Goal: Information Seeking & Learning: Learn about a topic

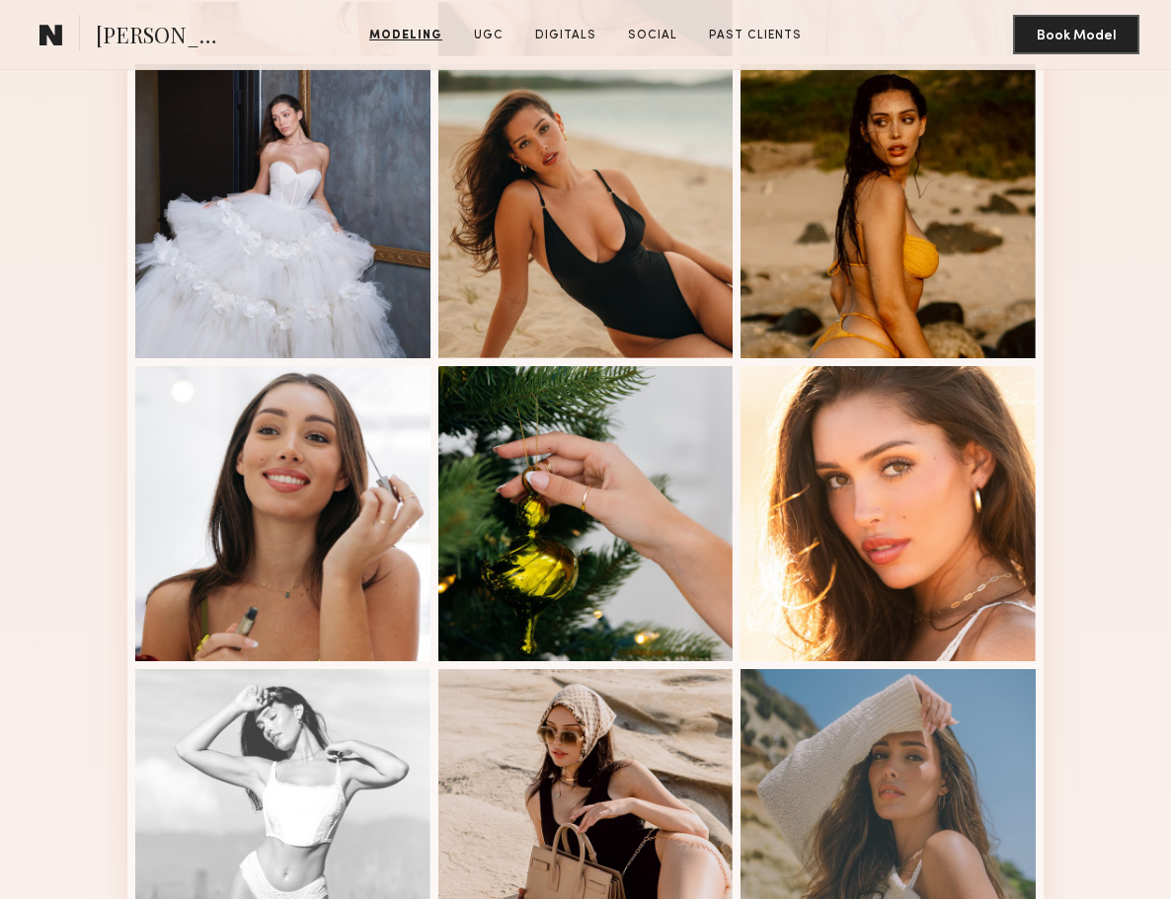
scroll to position [1115, 0]
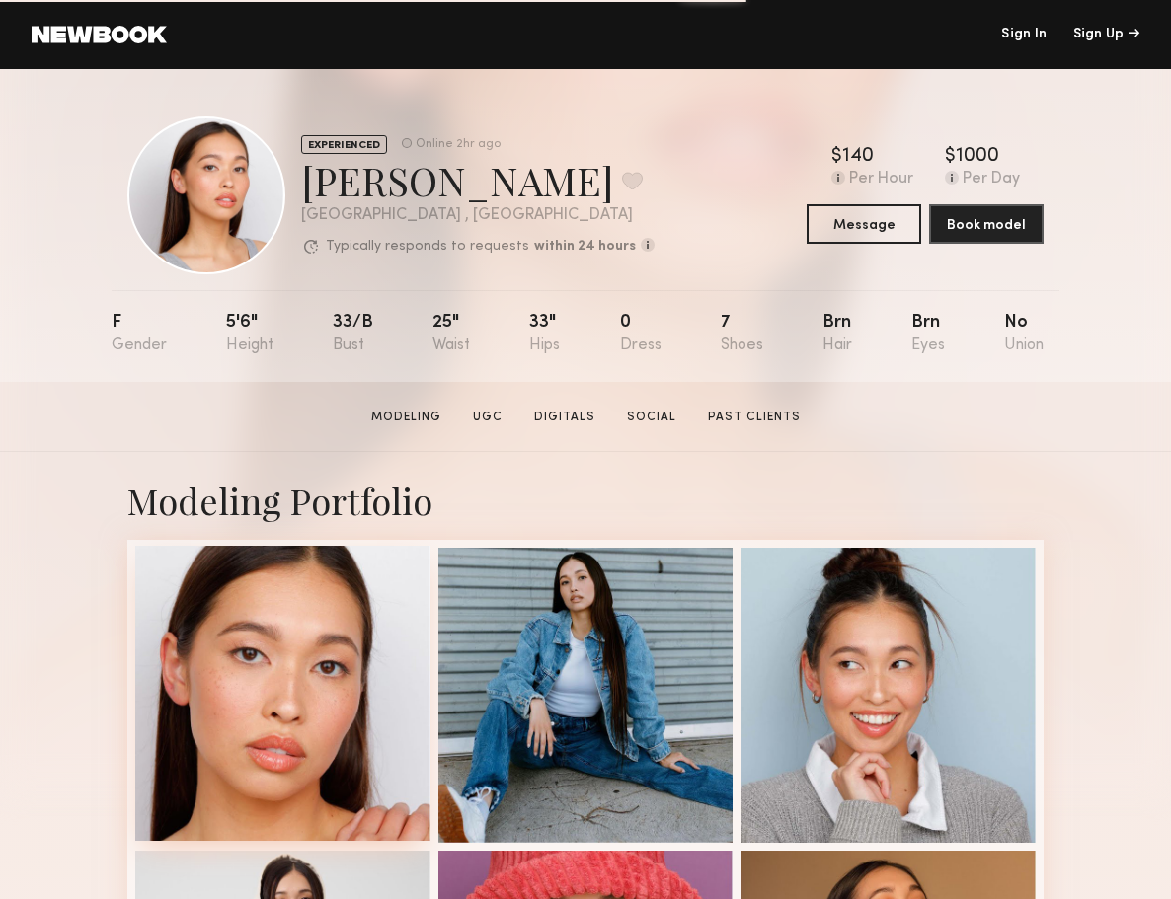
click at [291, 631] on div at bounding box center [282, 693] width 295 height 295
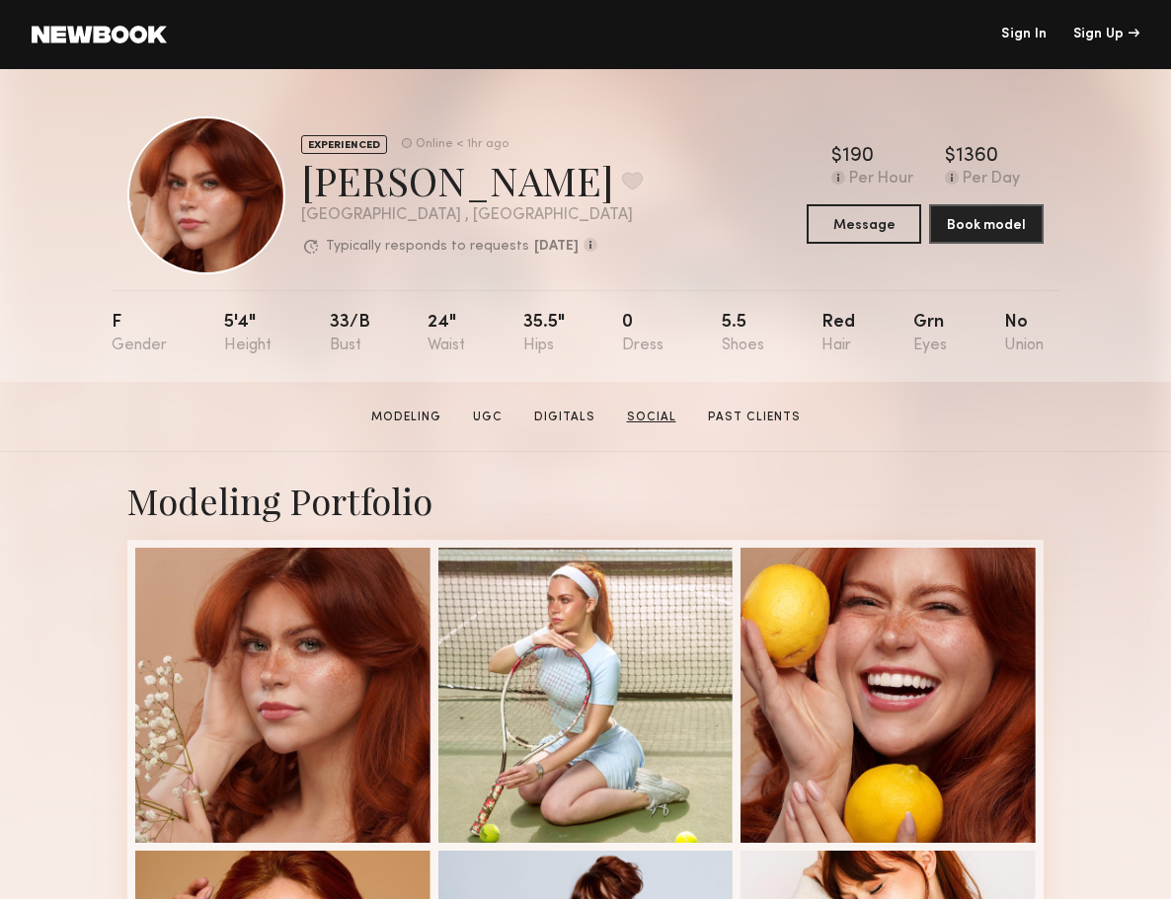
click at [639, 417] on link "Social" at bounding box center [651, 418] width 65 height 18
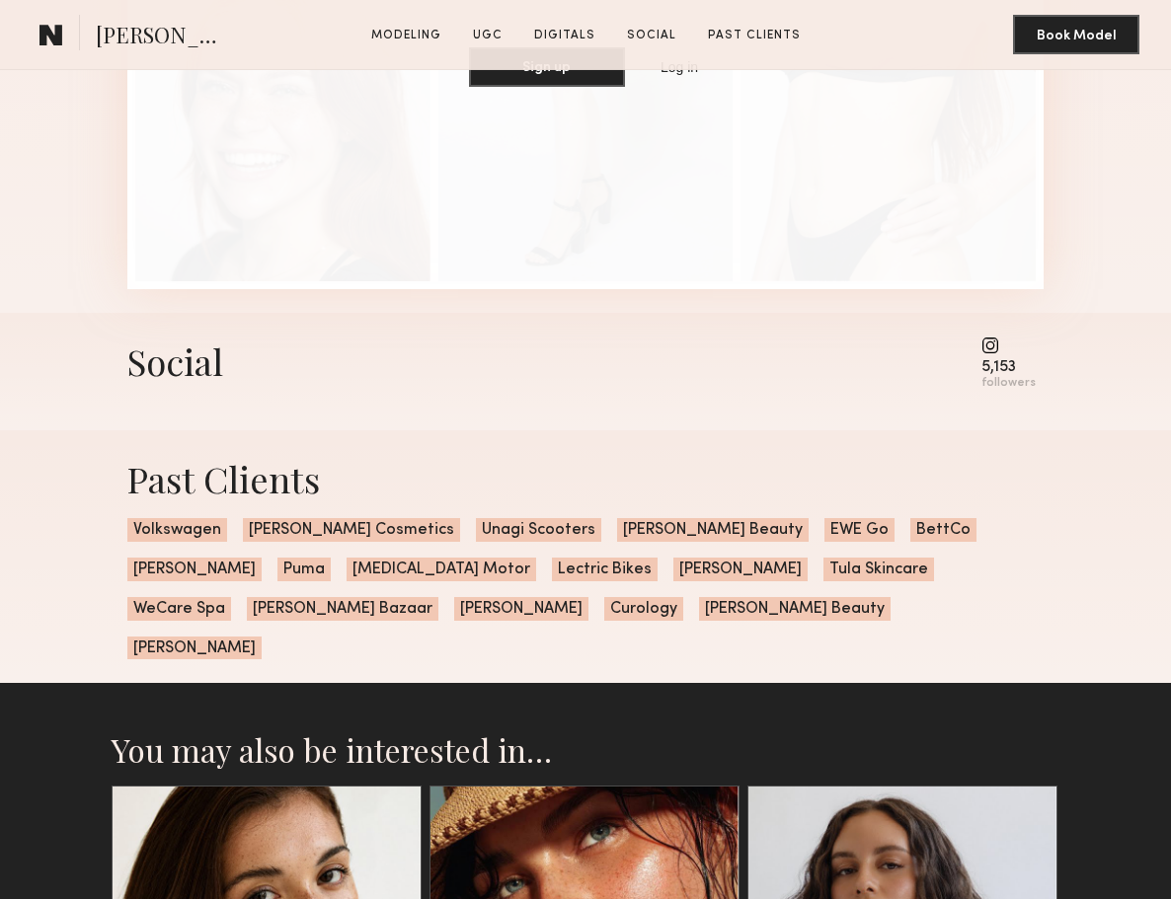
scroll to position [4535, 0]
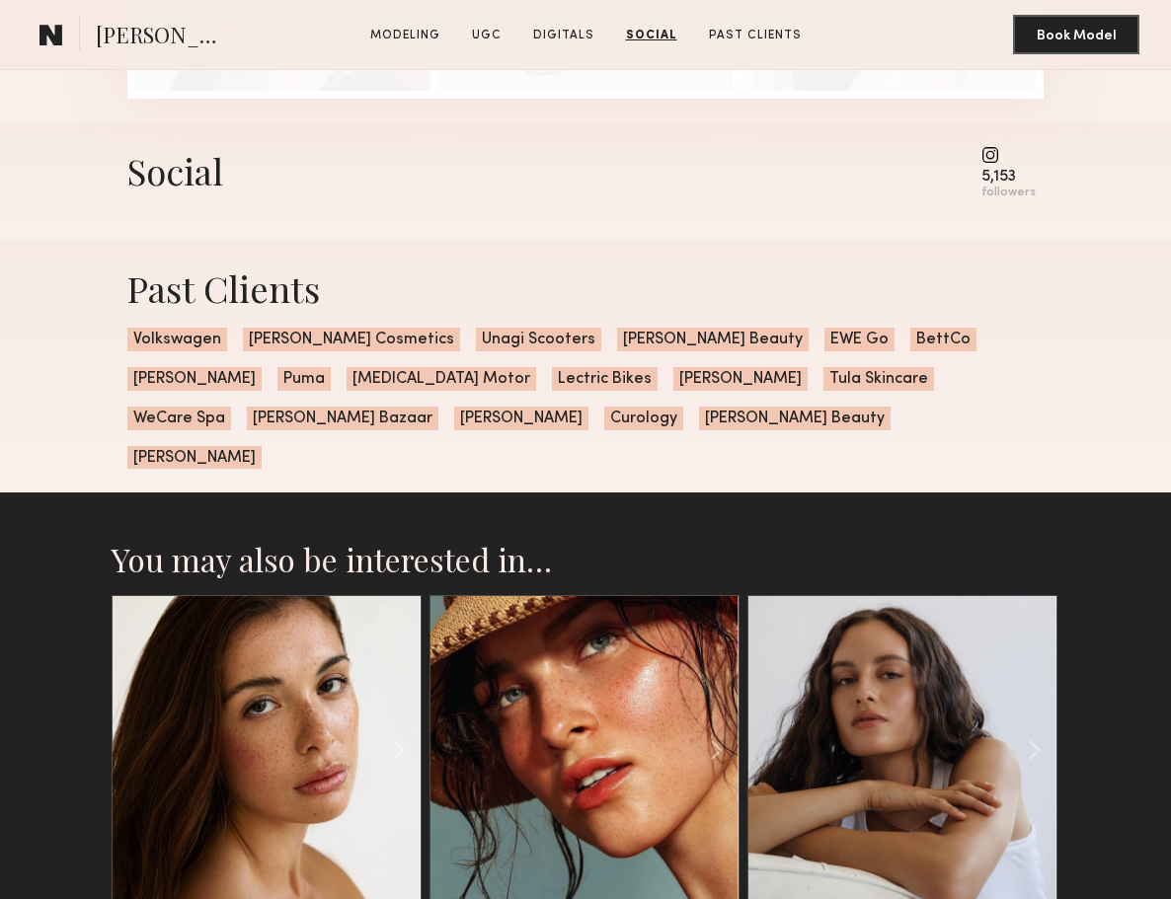
click at [1000, 152] on common-icon at bounding box center [1008, 155] width 54 height 18
click at [994, 152] on common-icon at bounding box center [1008, 155] width 54 height 18
click at [995, 180] on div "5,153" at bounding box center [1008, 177] width 54 height 15
click at [1008, 170] on div "5,153" at bounding box center [1008, 177] width 54 height 15
click at [994, 151] on common-icon at bounding box center [1008, 155] width 54 height 18
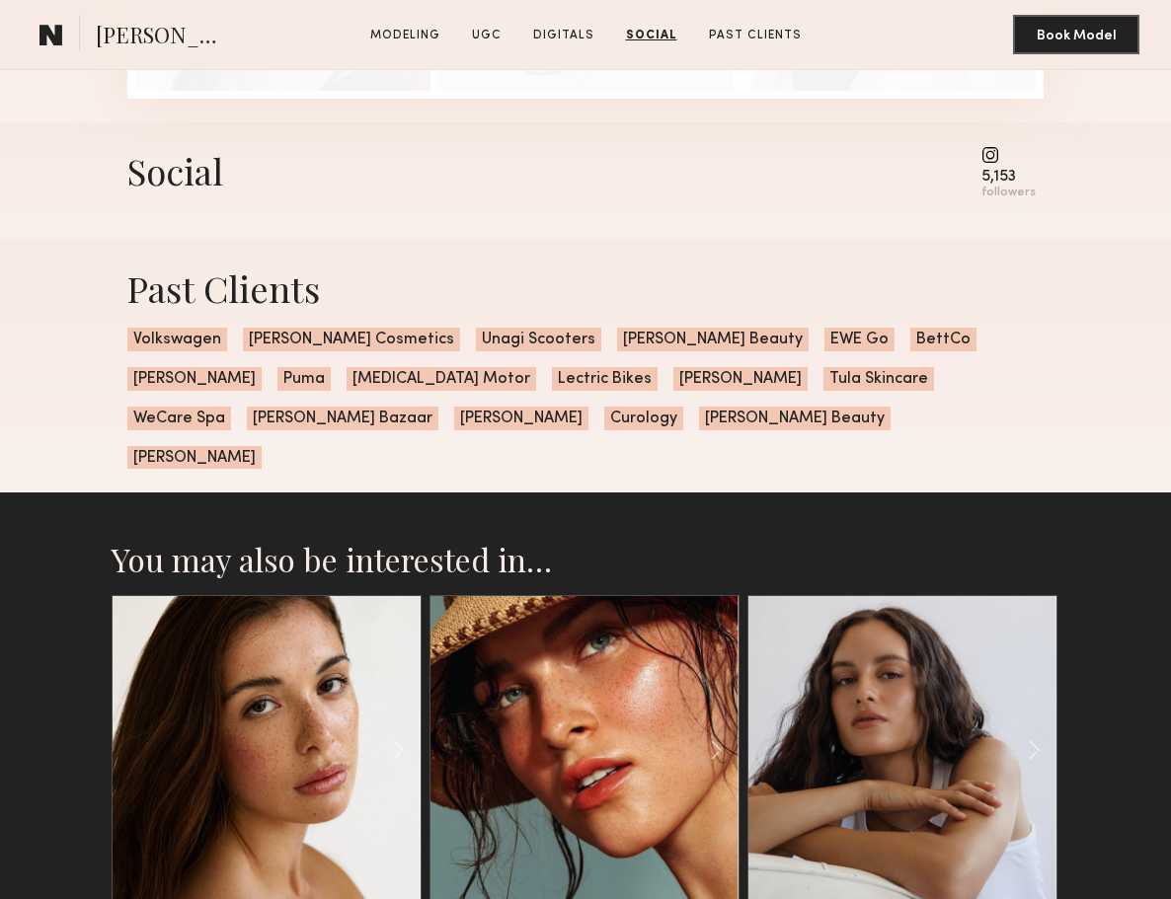
click at [999, 193] on div "followers" at bounding box center [1008, 193] width 54 height 15
click at [989, 149] on common-icon at bounding box center [1008, 155] width 54 height 18
click at [1009, 162] on div "5,153 followers" at bounding box center [1008, 173] width 54 height 54
click at [1010, 174] on div "5,153" at bounding box center [1008, 177] width 54 height 15
click at [1014, 180] on div "5,153" at bounding box center [1008, 177] width 54 height 15
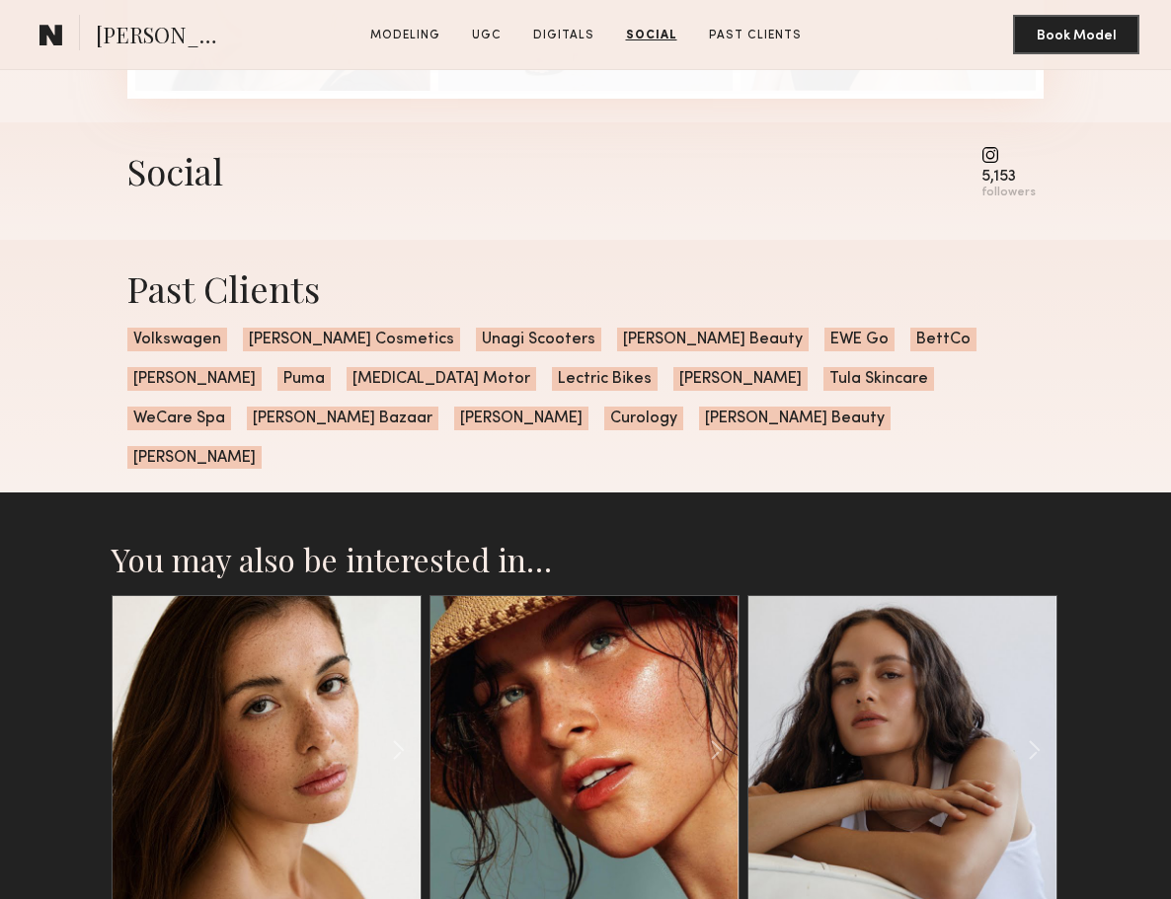
click at [1014, 192] on div "followers" at bounding box center [1008, 193] width 54 height 15
click at [196, 188] on div "Social" at bounding box center [175, 170] width 96 height 48
click at [985, 151] on common-icon at bounding box center [1008, 155] width 54 height 18
click at [994, 151] on common-icon at bounding box center [1008, 155] width 54 height 18
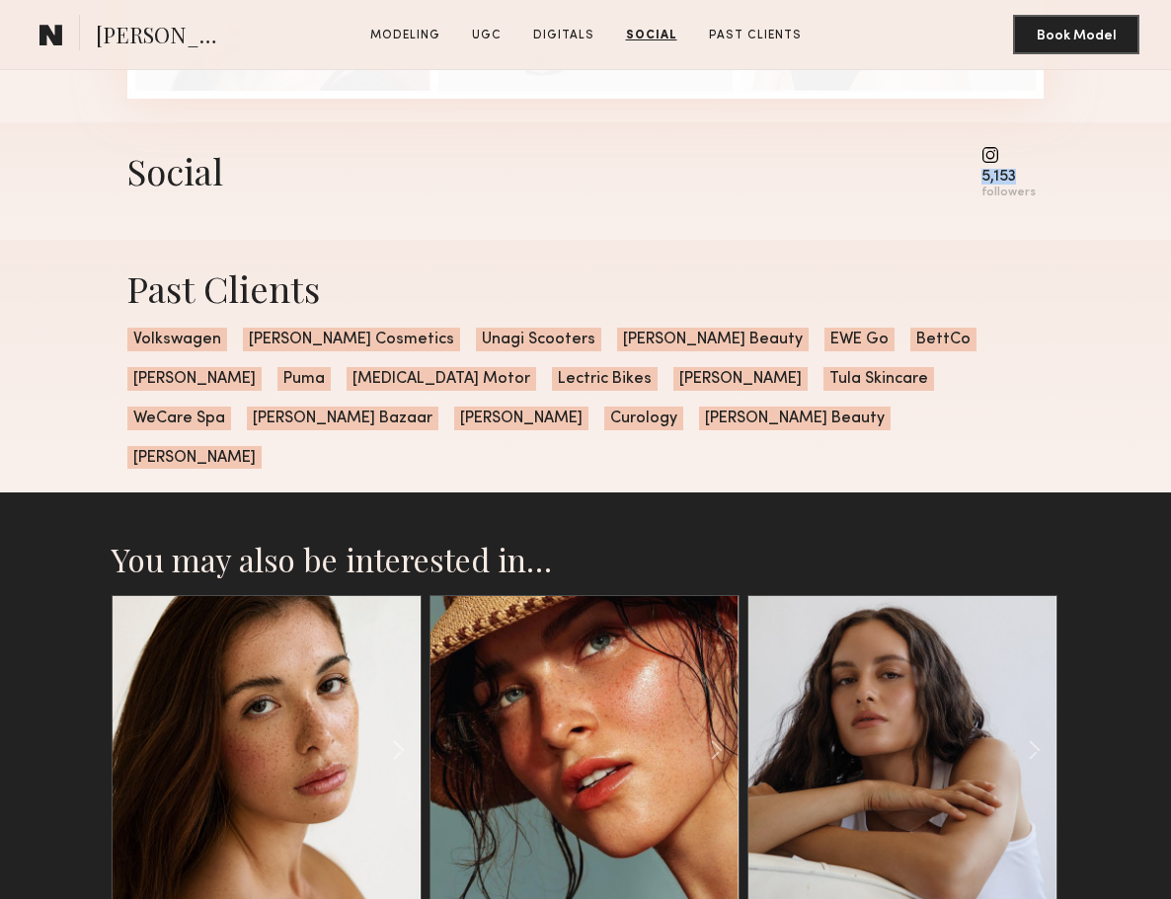
click at [1061, 173] on div "Social 5,153 followers" at bounding box center [585, 180] width 1171 height 117
click at [1061, 145] on div "Social 5,153 followers" at bounding box center [585, 180] width 1171 height 117
click at [995, 154] on common-icon at bounding box center [1008, 155] width 54 height 18
click at [993, 151] on common-icon at bounding box center [1008, 155] width 54 height 18
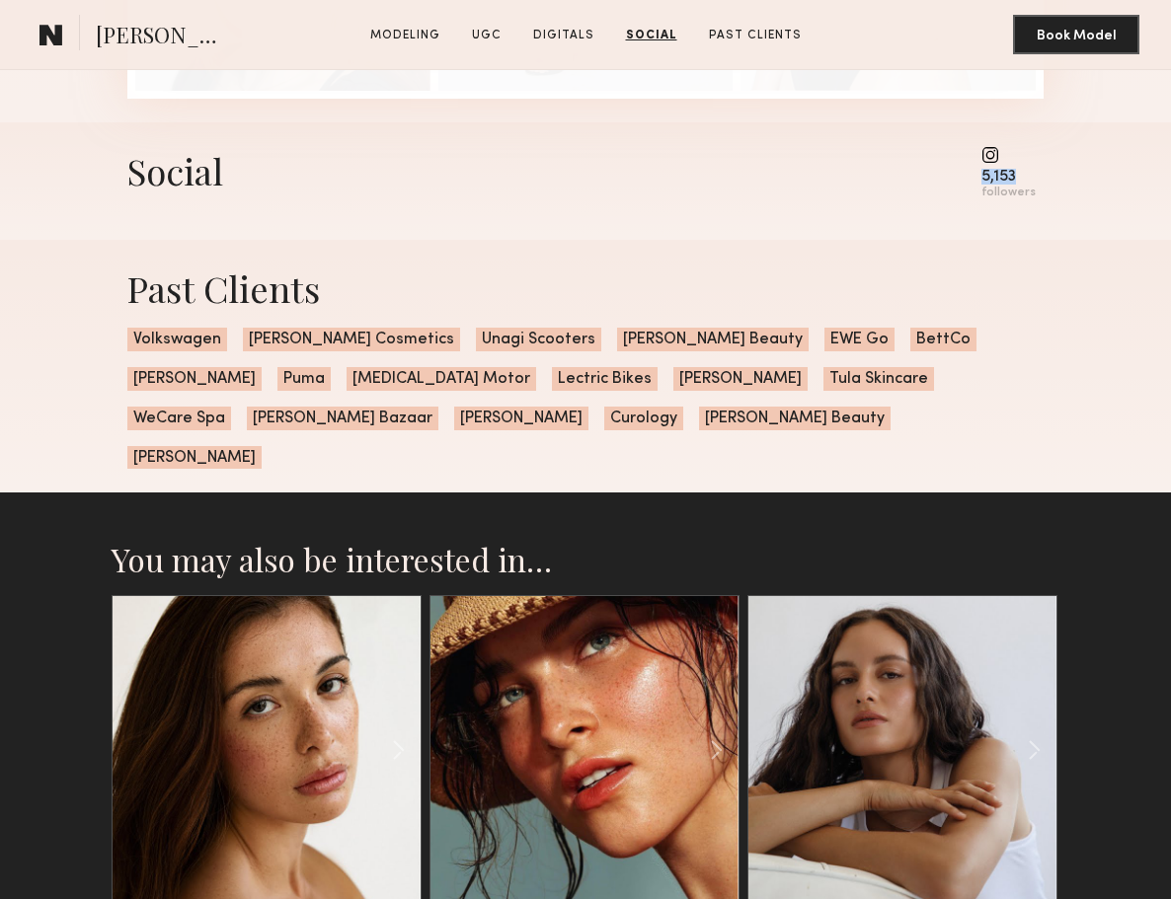
click at [993, 150] on common-icon at bounding box center [1008, 155] width 54 height 18
click at [173, 181] on div "Social" at bounding box center [175, 170] width 96 height 48
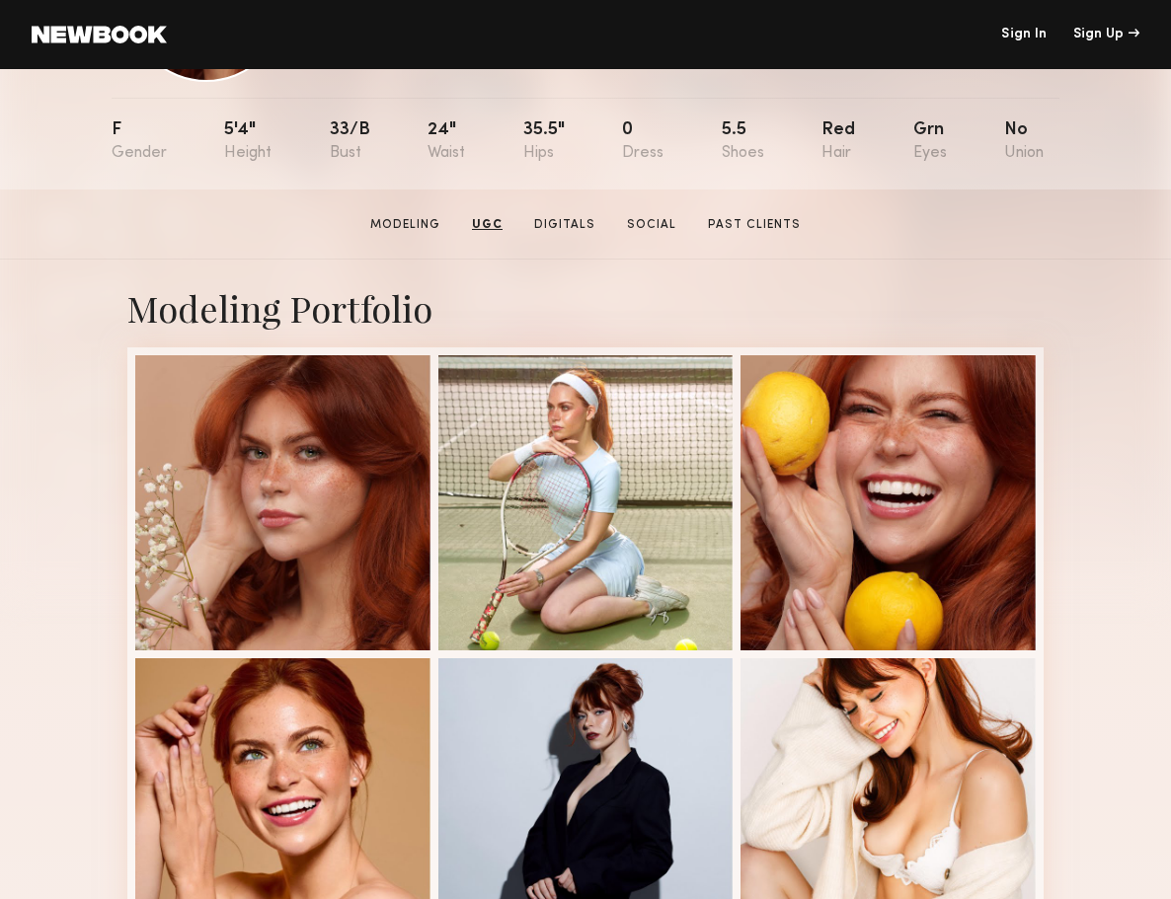
scroll to position [0, 0]
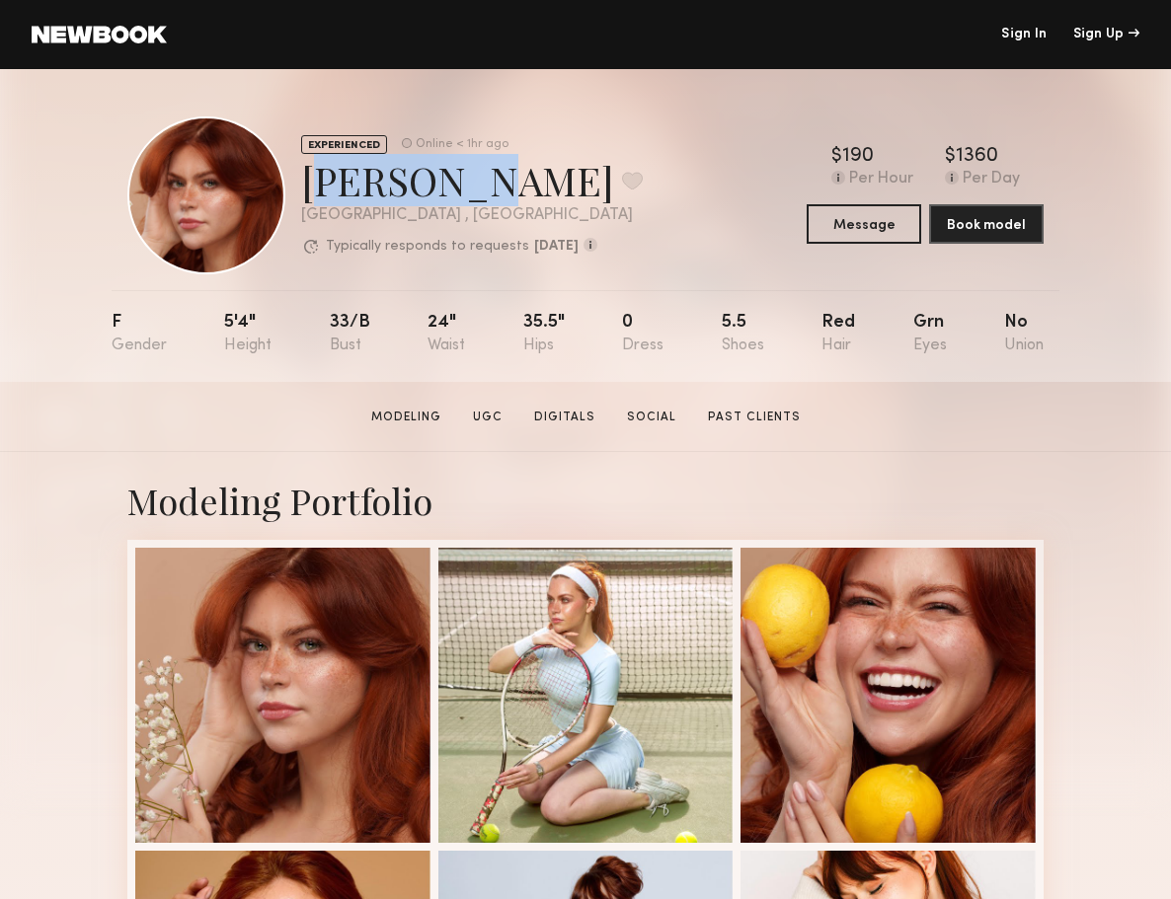
drag, startPoint x: 483, startPoint y: 192, endPoint x: 295, endPoint y: 187, distance: 187.7
click at [298, 184] on div "EXPERIENCED Online < 1hr ago Polly R. Favorite Los Angeles , CA Typically respo…" at bounding box center [384, 195] width 515 height 158
copy div "Polly R."
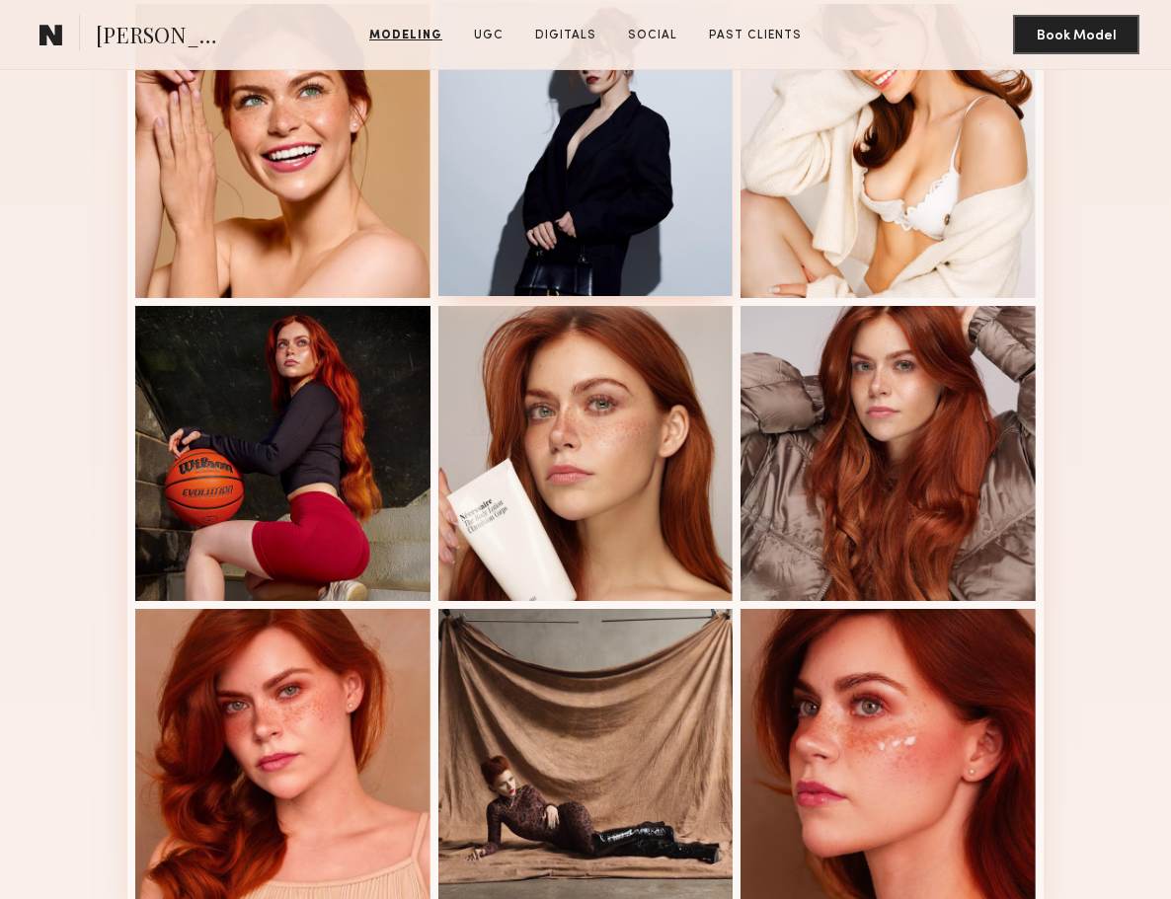
scroll to position [985, 0]
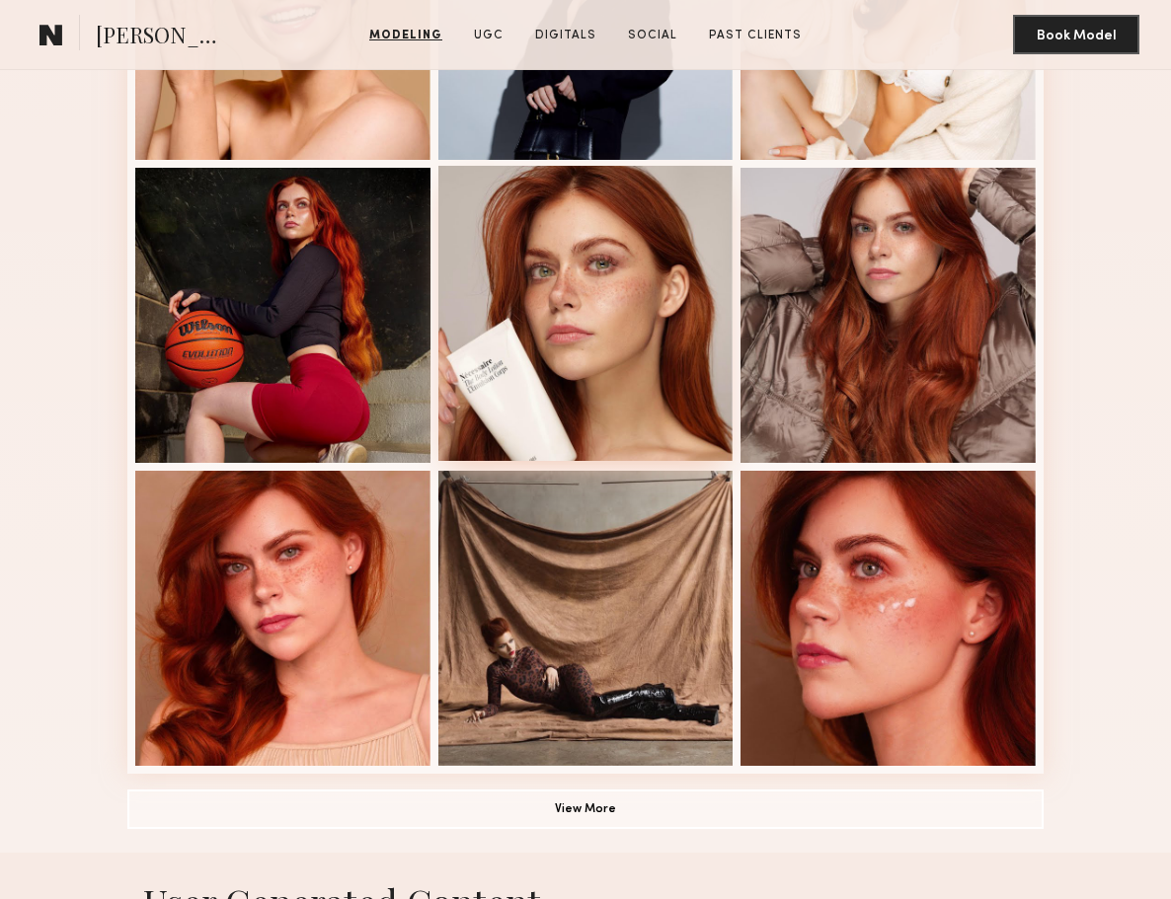
click at [634, 384] on div at bounding box center [585, 313] width 295 height 295
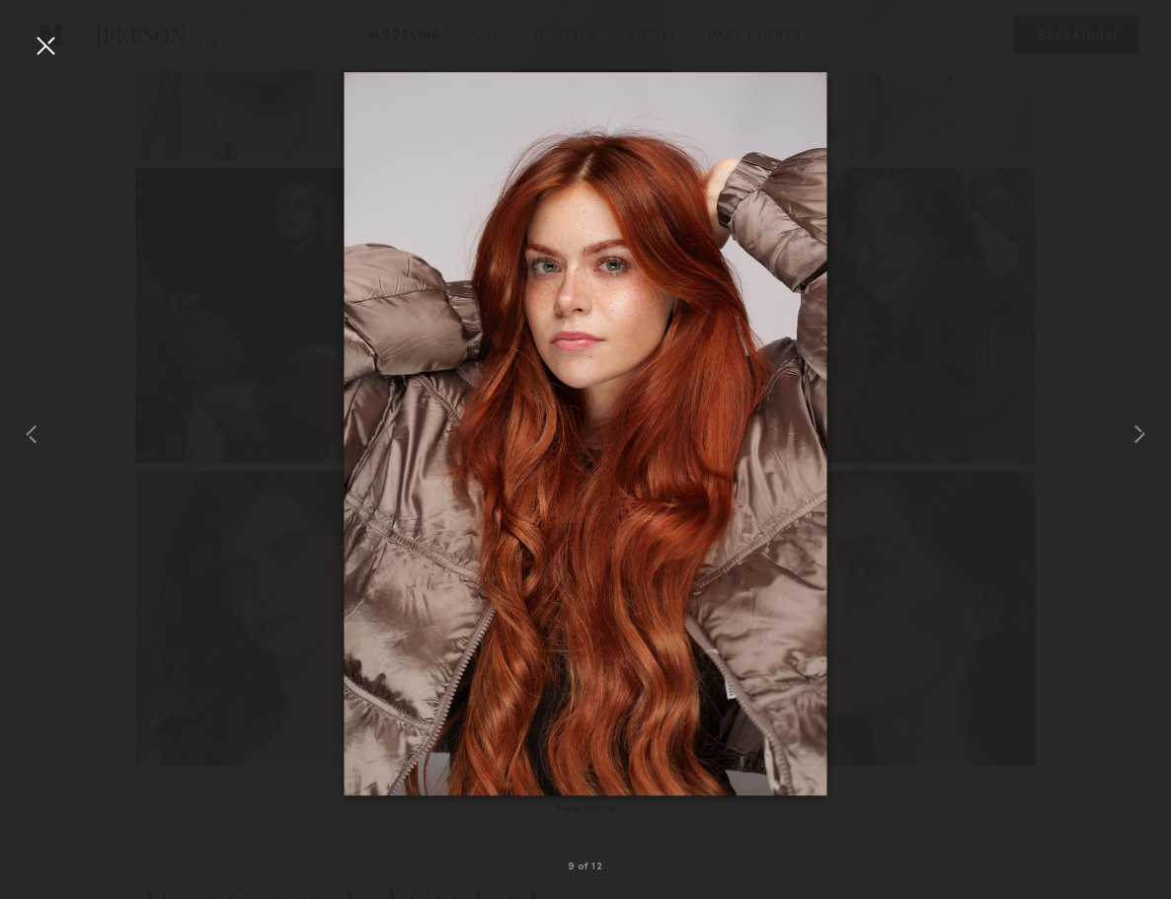
click at [1000, 283] on div at bounding box center [585, 434] width 1171 height 805
click at [55, 40] on div at bounding box center [46, 46] width 32 height 32
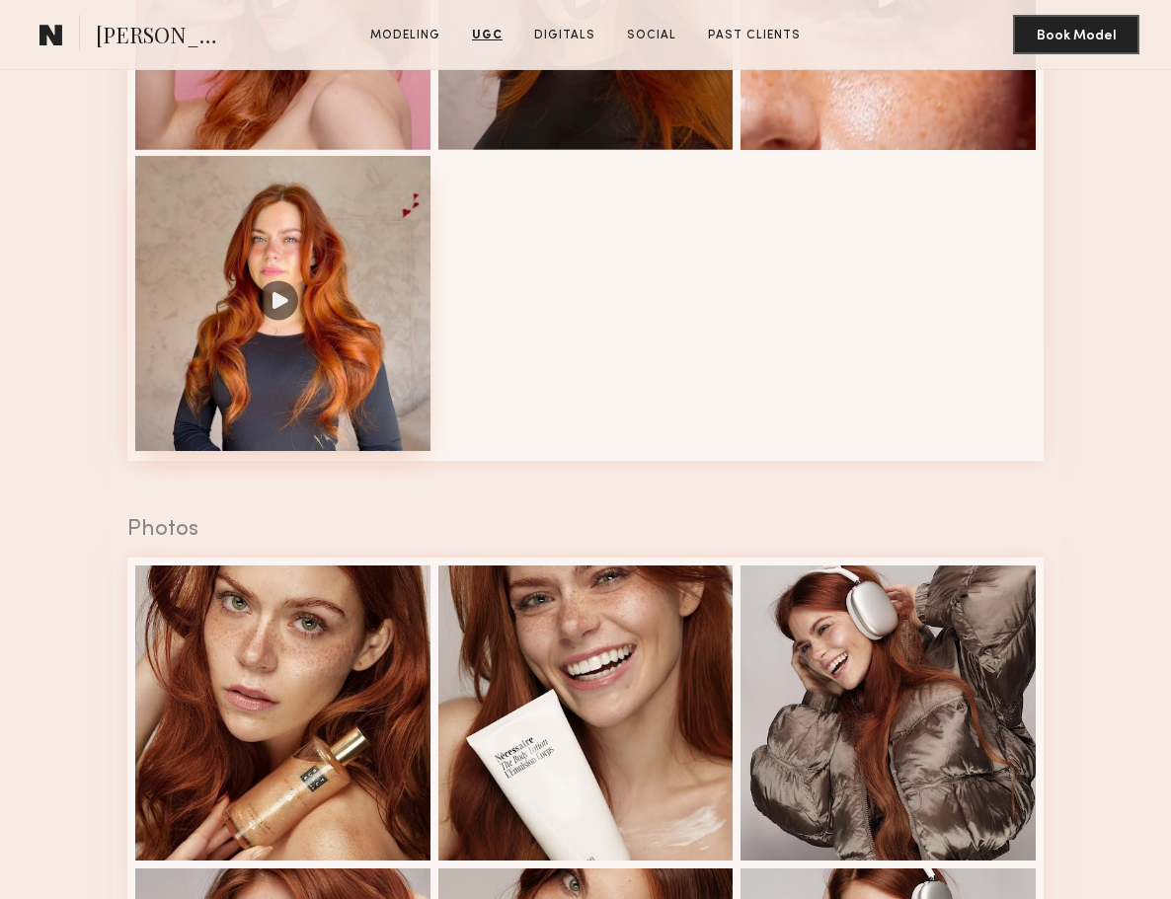
scroll to position [2228, 0]
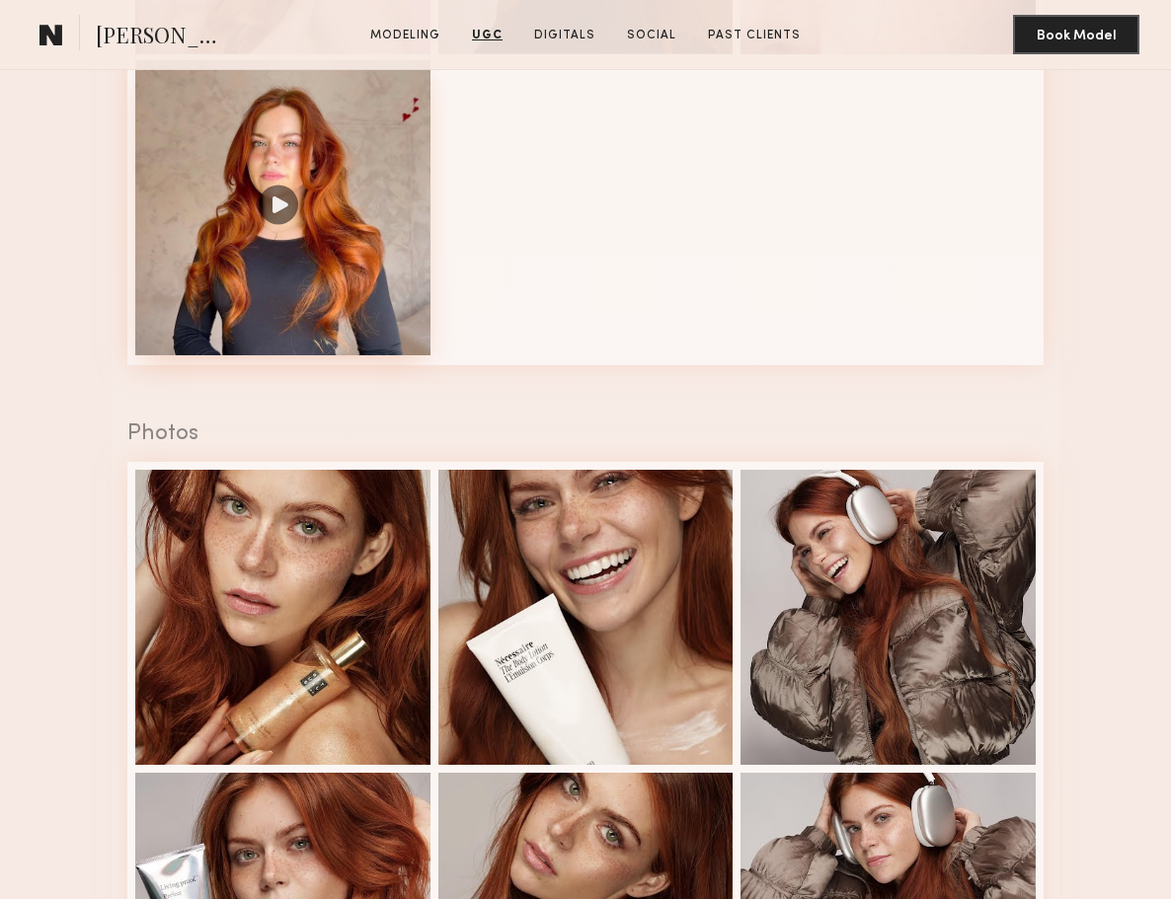
click at [333, 306] on div at bounding box center [282, 207] width 295 height 295
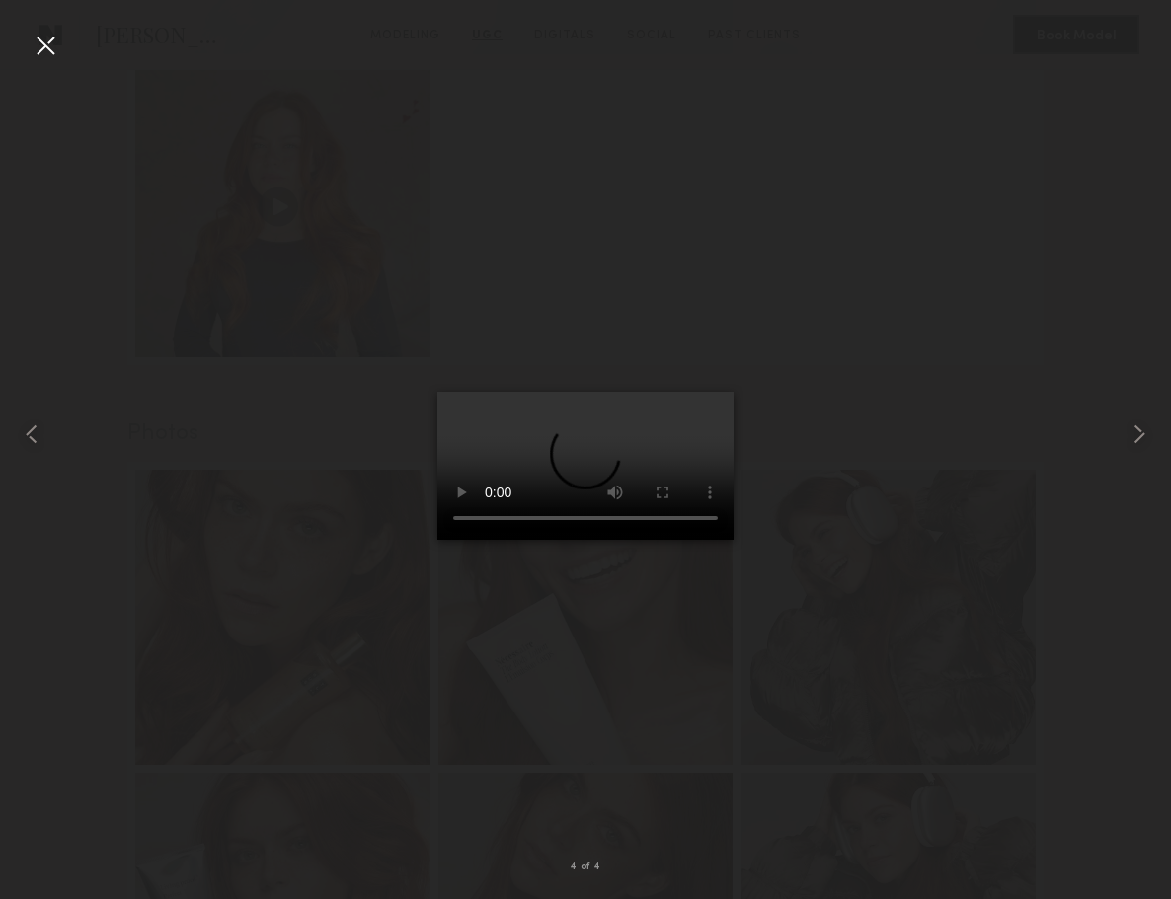
click at [51, 50] on div at bounding box center [46, 46] width 32 height 32
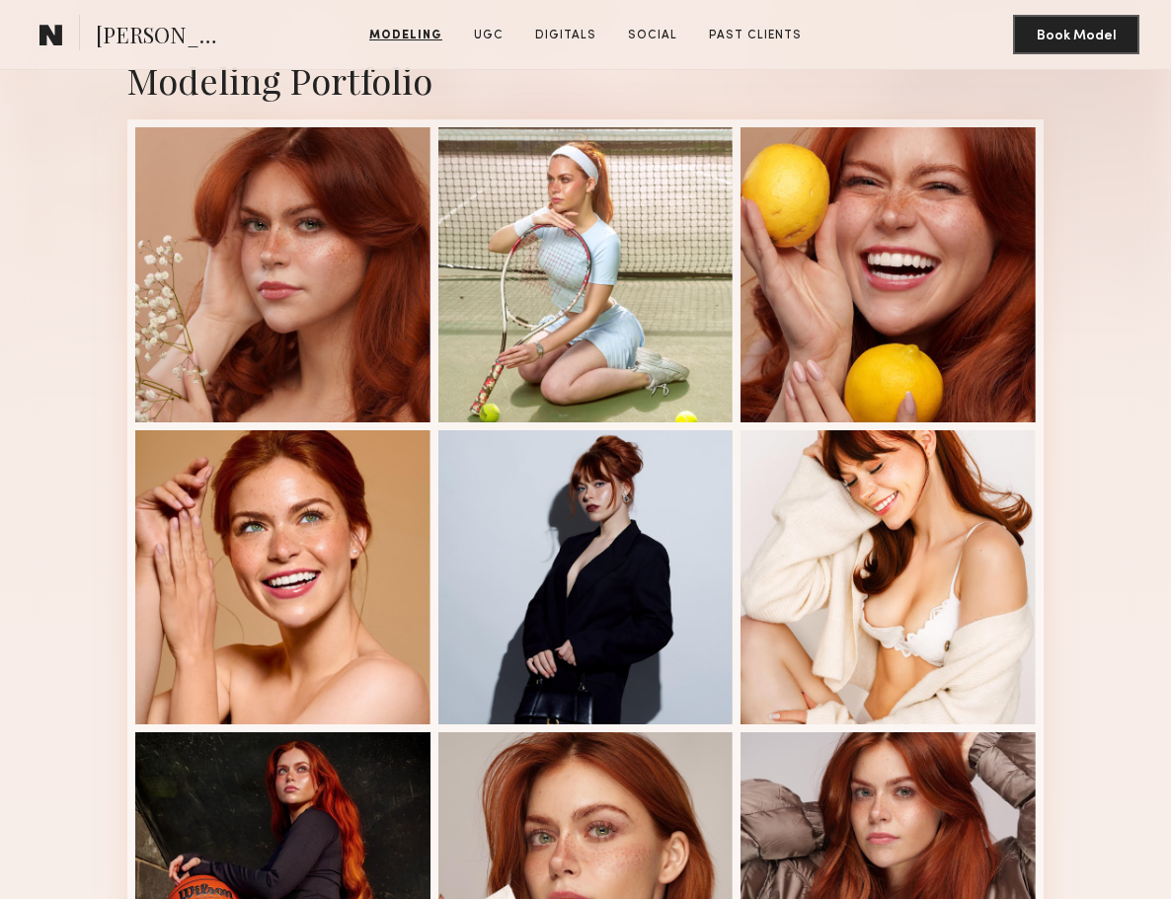
scroll to position [0, 0]
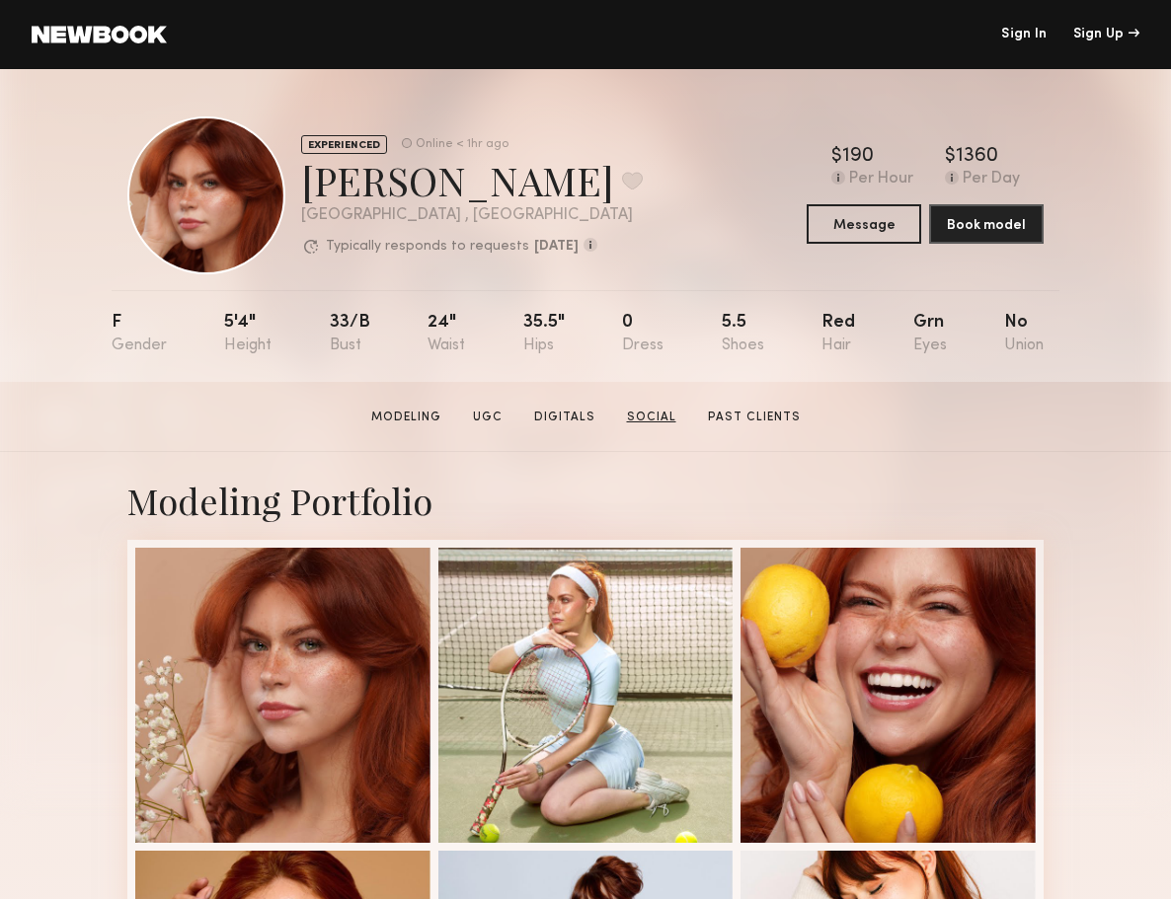
click at [652, 418] on link "Social" at bounding box center [651, 418] width 65 height 18
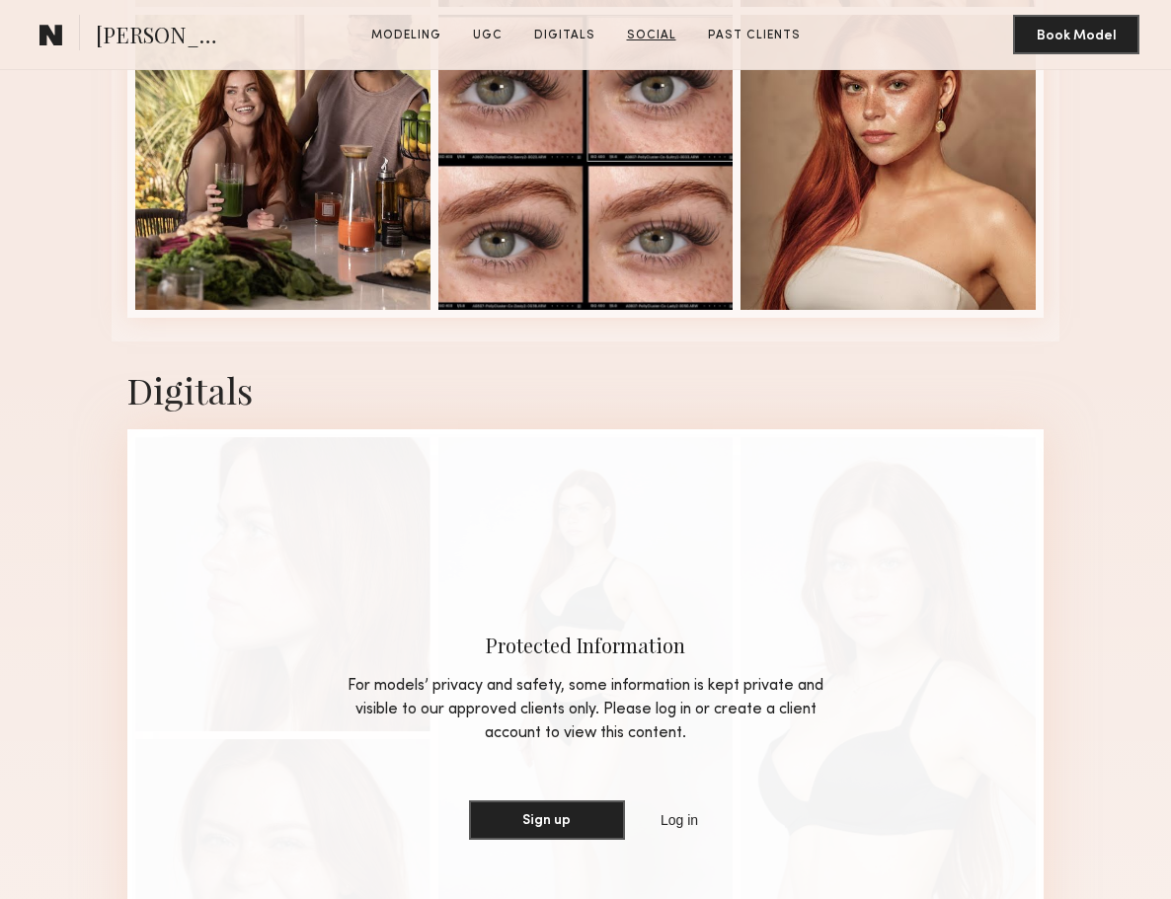
scroll to position [4535, 0]
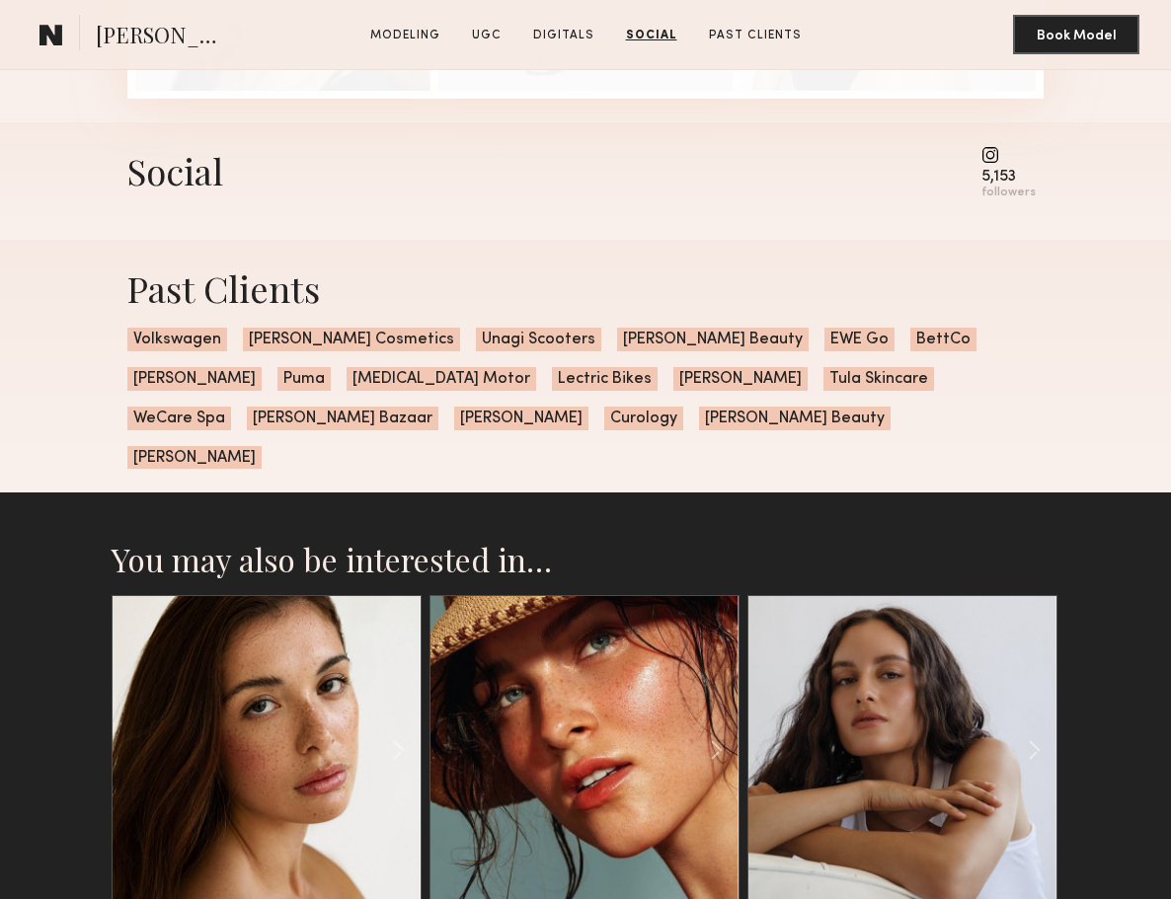
click at [1006, 170] on div "5,153" at bounding box center [1008, 177] width 54 height 15
click at [992, 154] on common-icon at bounding box center [1008, 155] width 54 height 18
click at [1065, 197] on div "Social 5,153 followers" at bounding box center [585, 180] width 1171 height 117
click at [1025, 186] on div "followers" at bounding box center [1008, 193] width 54 height 15
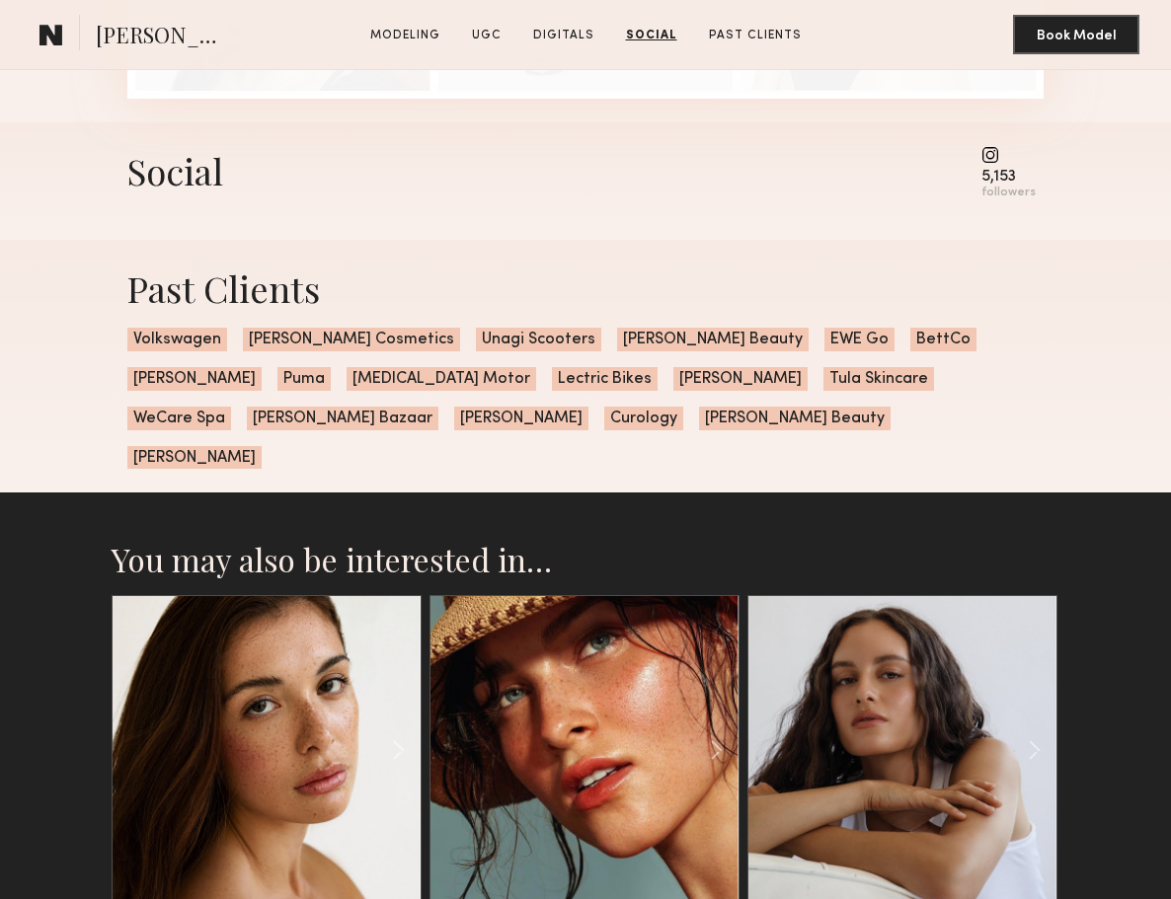
click at [210, 180] on div "Social" at bounding box center [175, 170] width 96 height 48
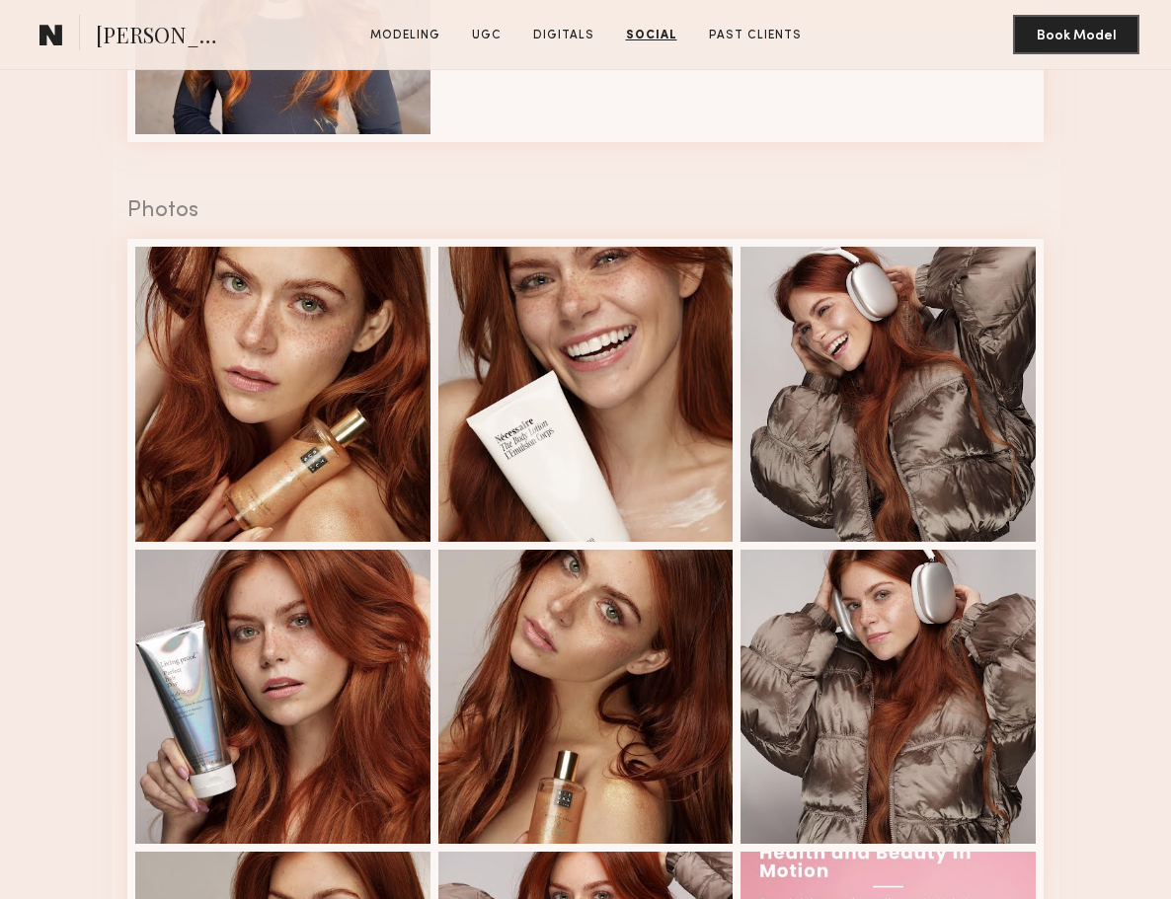
scroll to position [2457, 0]
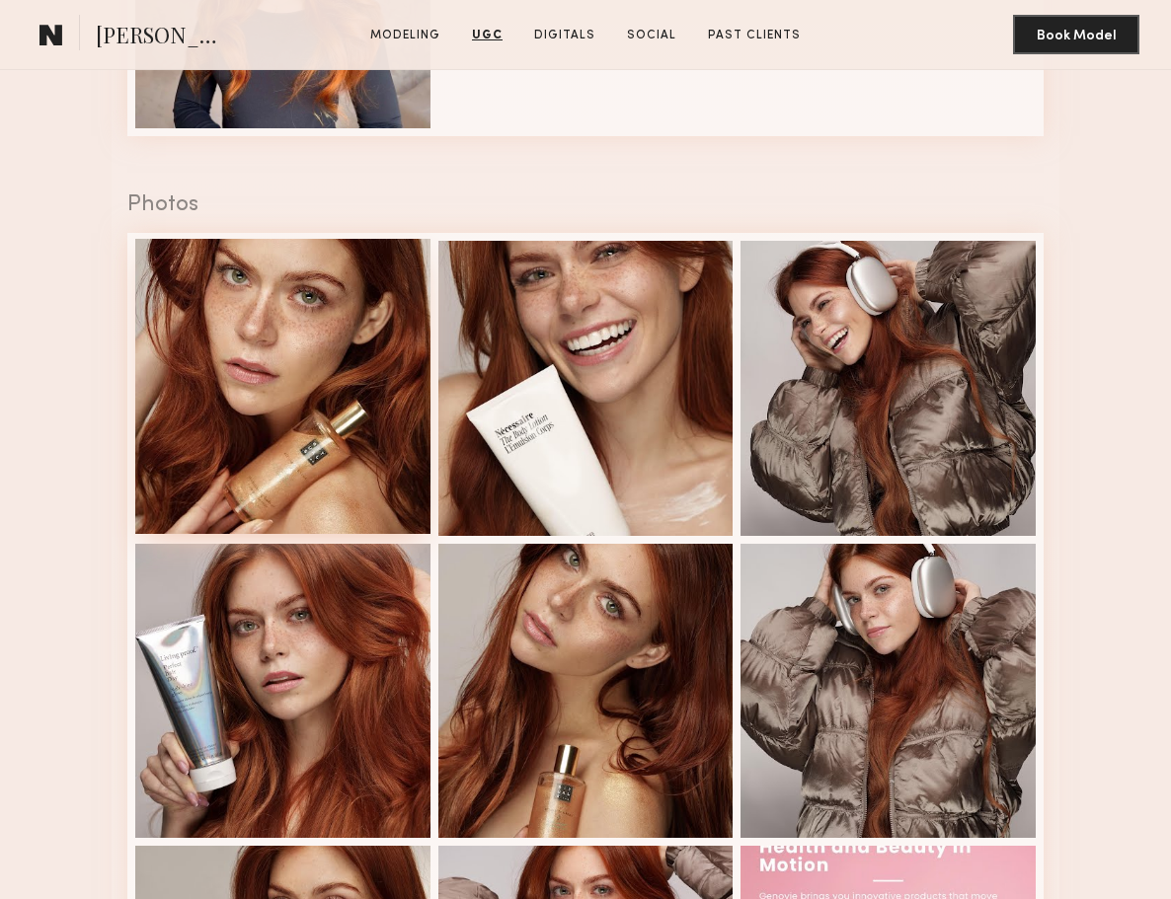
click at [364, 355] on div at bounding box center [282, 386] width 295 height 295
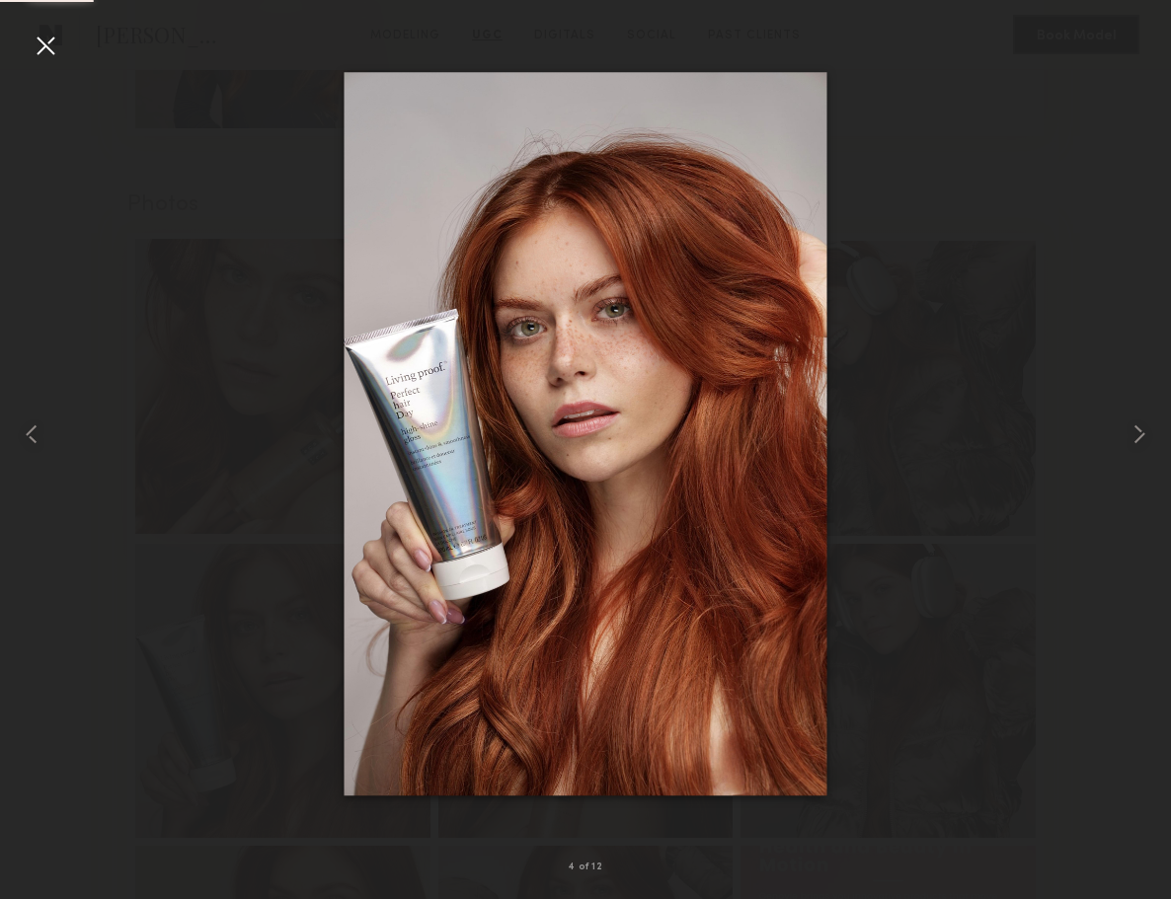
scroll to position [3612, 0]
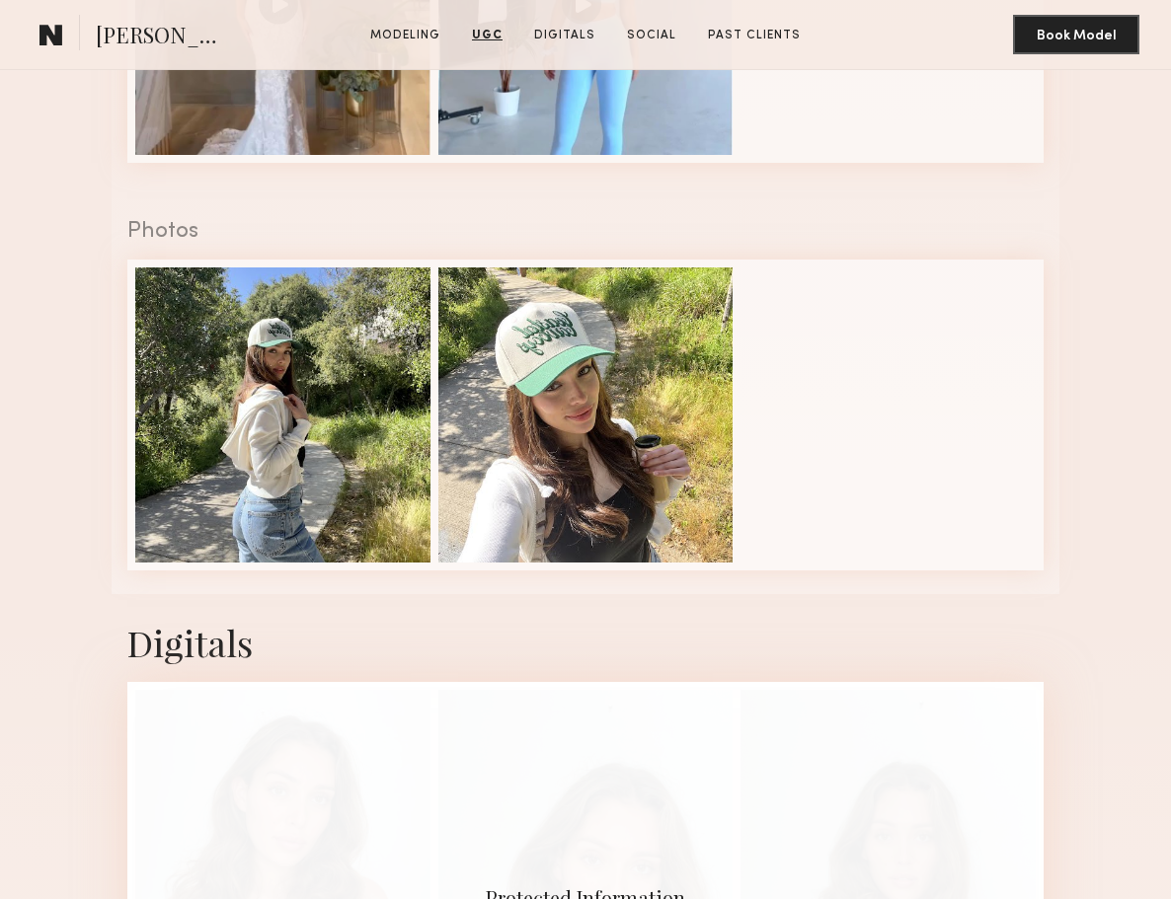
scroll to position [2126, 0]
click at [378, 449] on div at bounding box center [282, 414] width 295 height 295
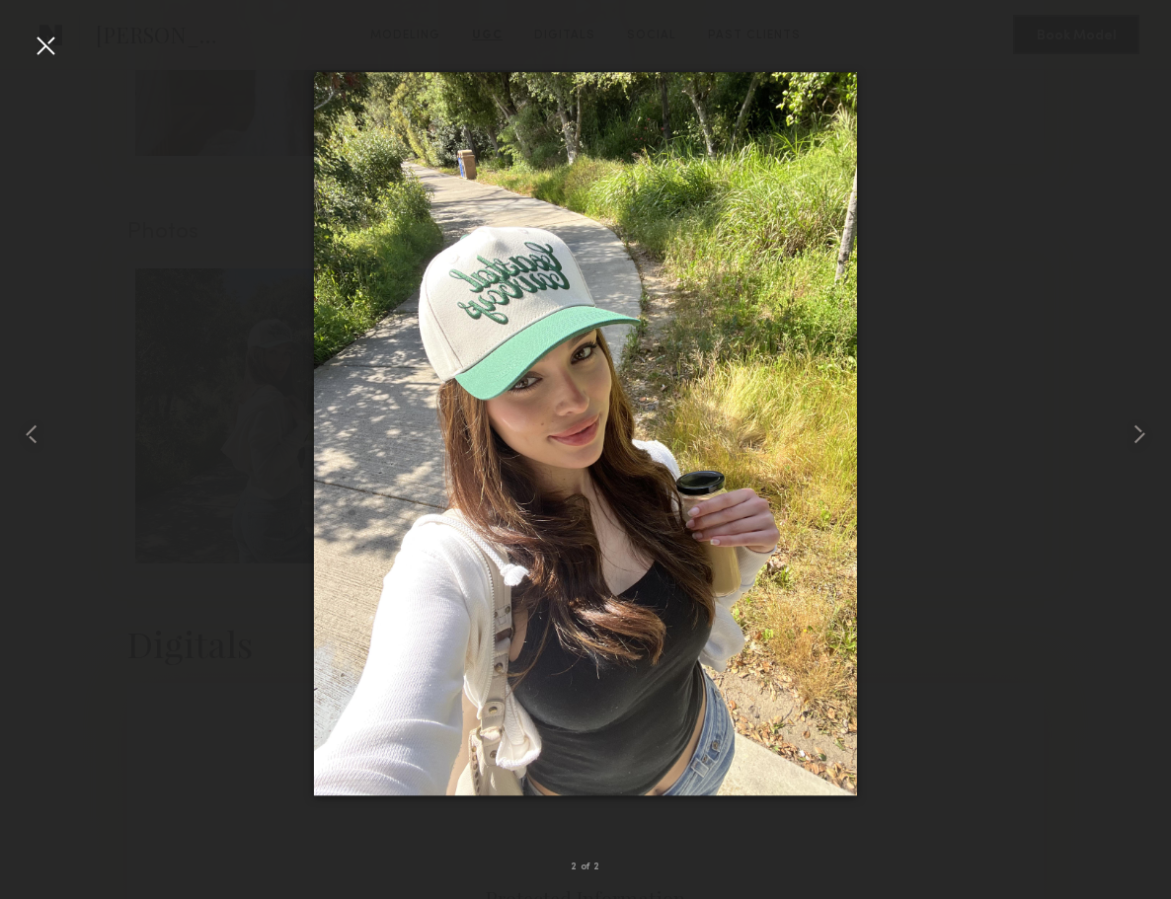
click at [56, 35] on div at bounding box center [46, 46] width 32 height 32
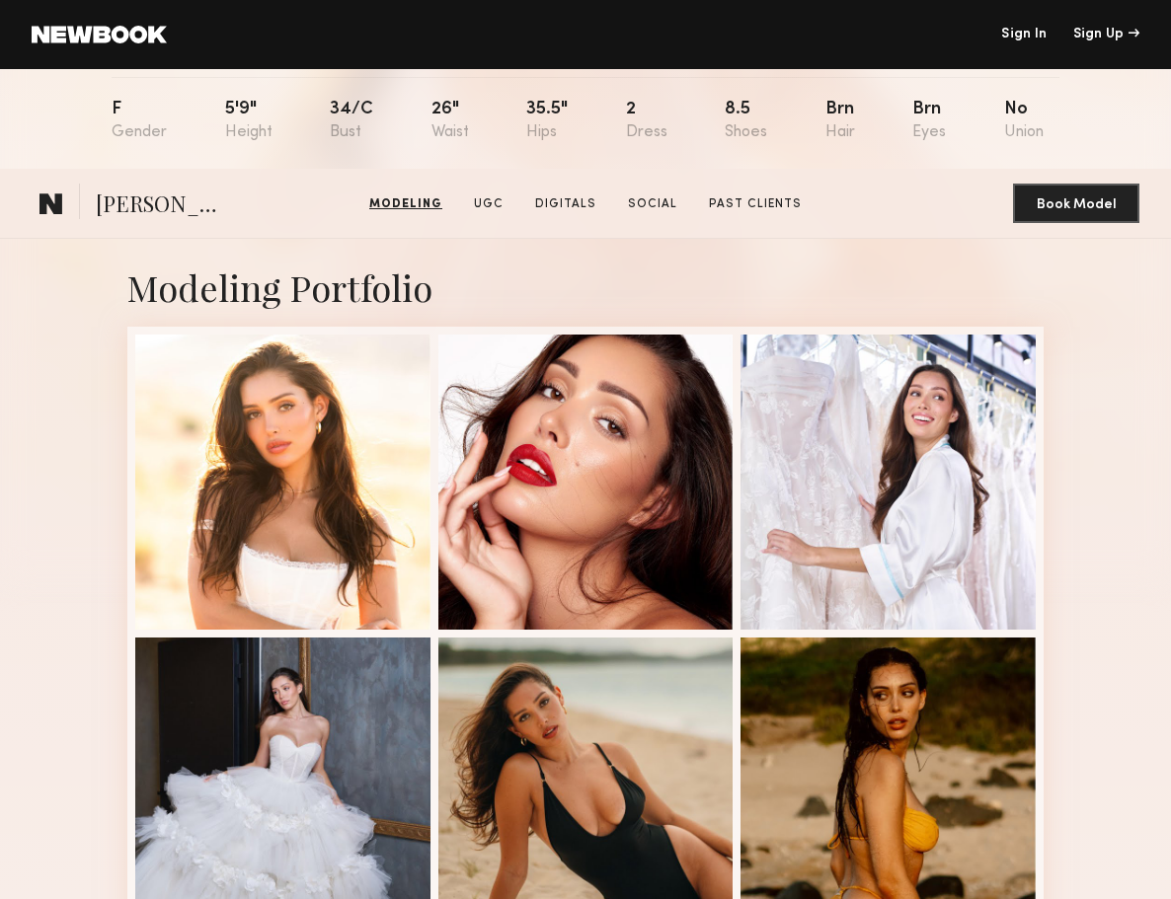
scroll to position [0, 0]
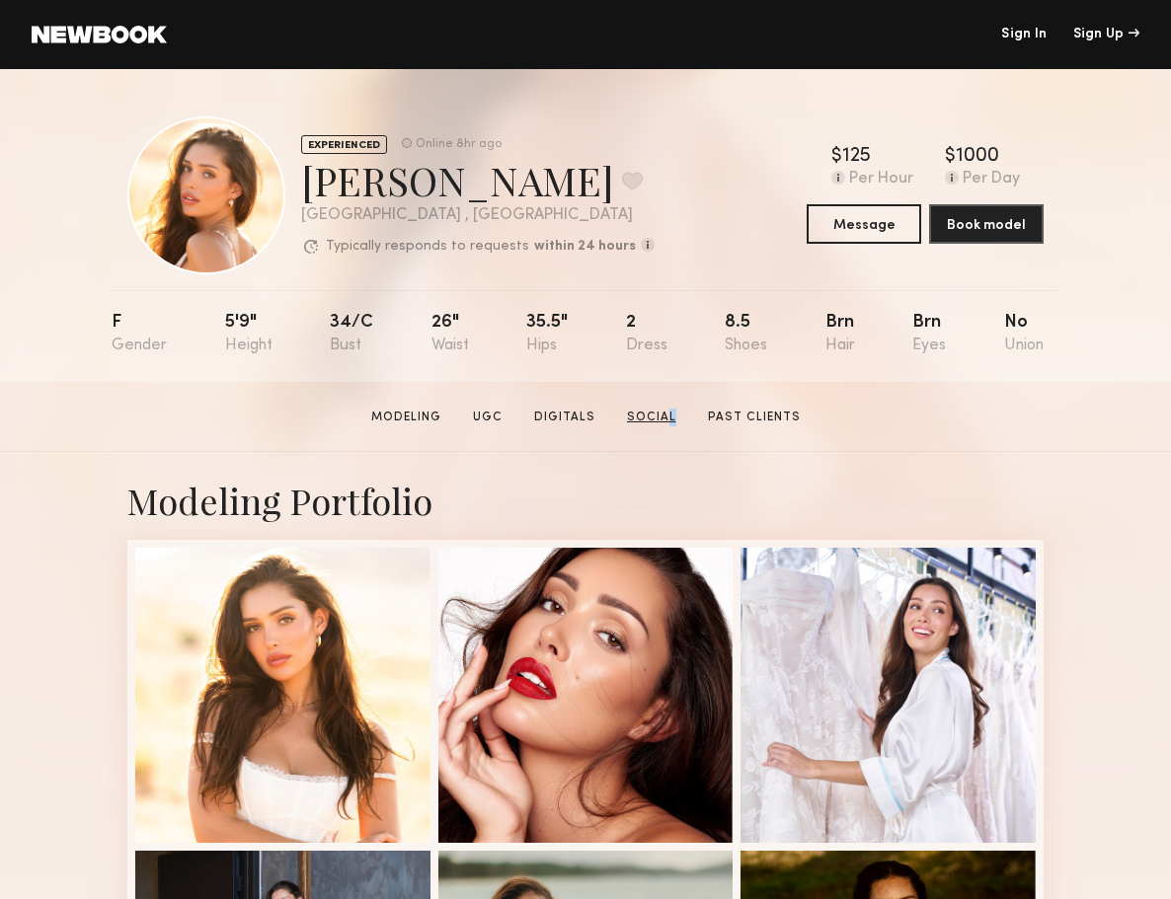
click at [663, 423] on link "Social" at bounding box center [651, 418] width 65 height 18
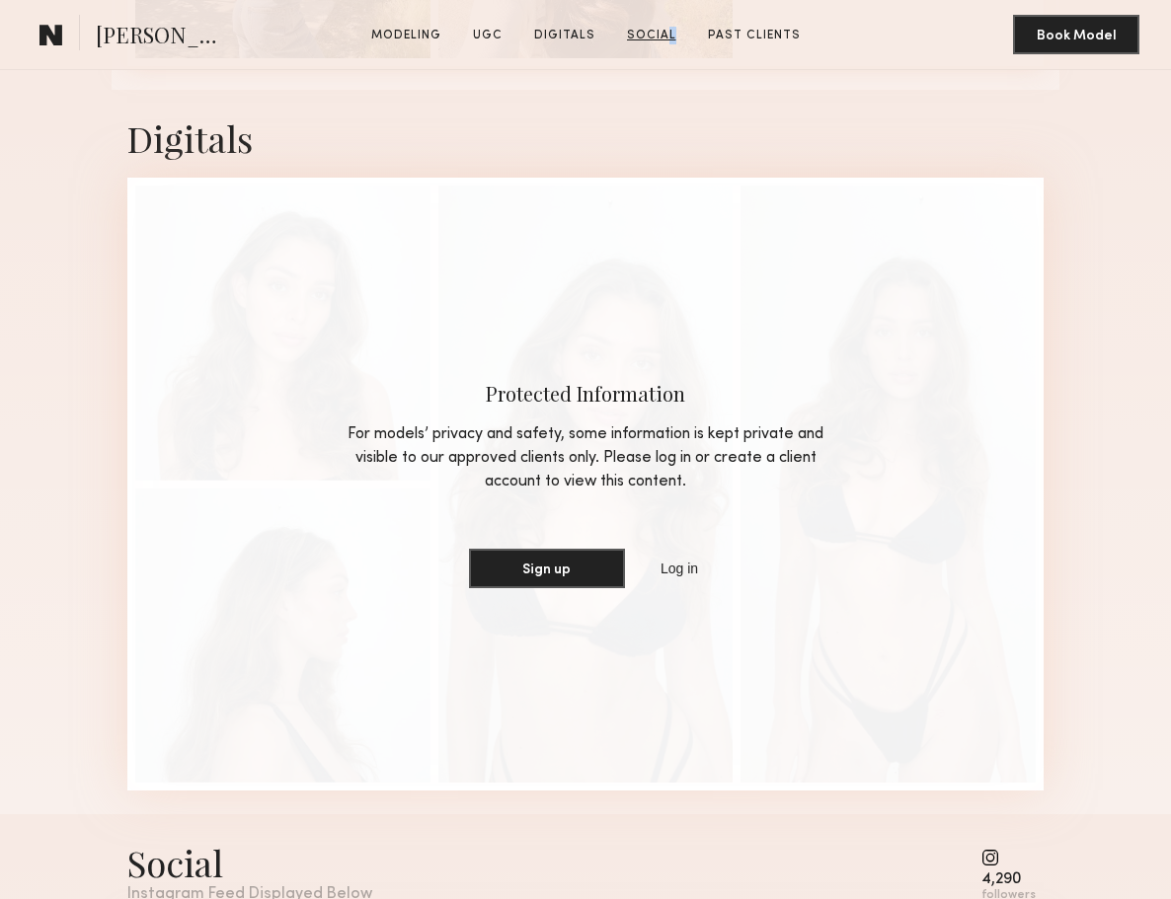
scroll to position [3324, 0]
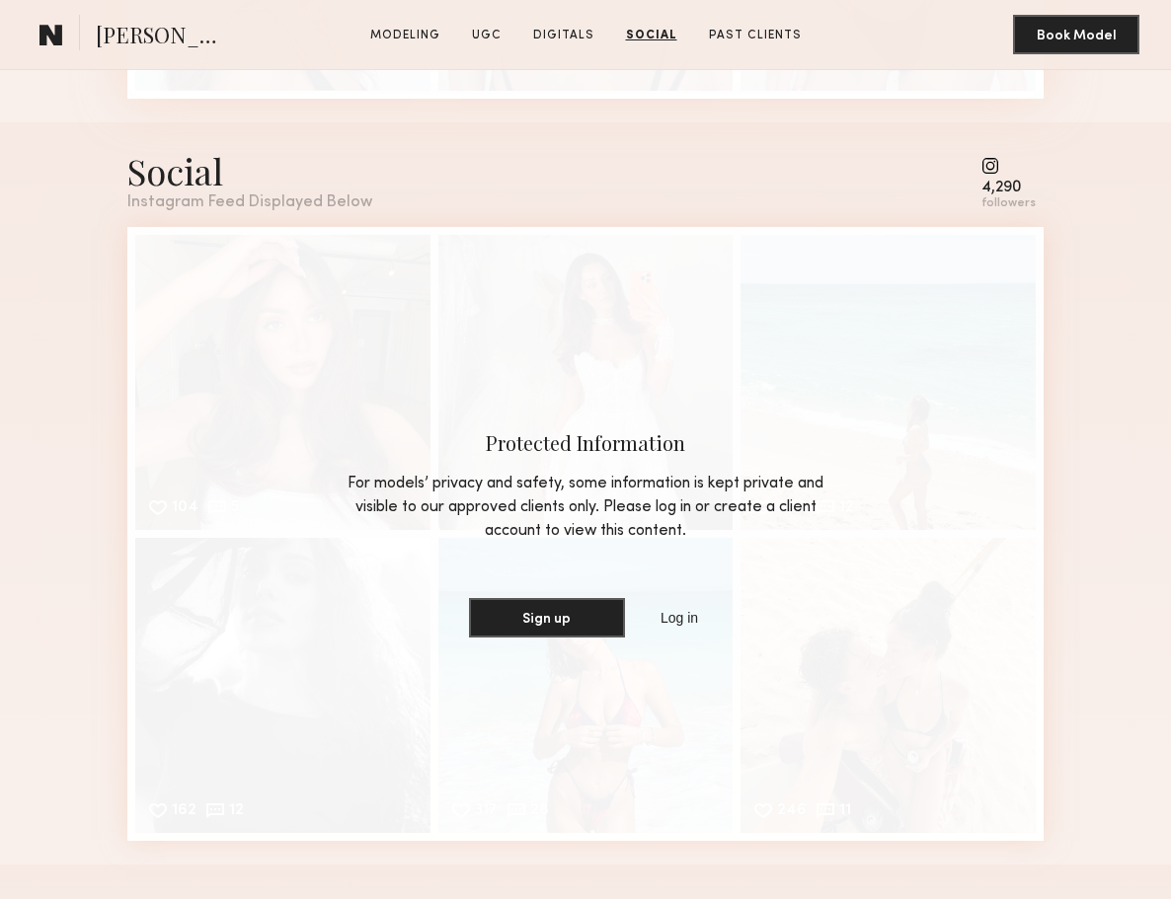
click at [1002, 196] on div "followers" at bounding box center [1008, 203] width 54 height 15
click at [997, 167] on common-icon at bounding box center [1008, 166] width 54 height 18
click at [997, 160] on common-icon at bounding box center [1008, 166] width 54 height 18
click at [682, 499] on div "For models’ privacy and safety, some information is kept private and visible to…" at bounding box center [585, 507] width 503 height 71
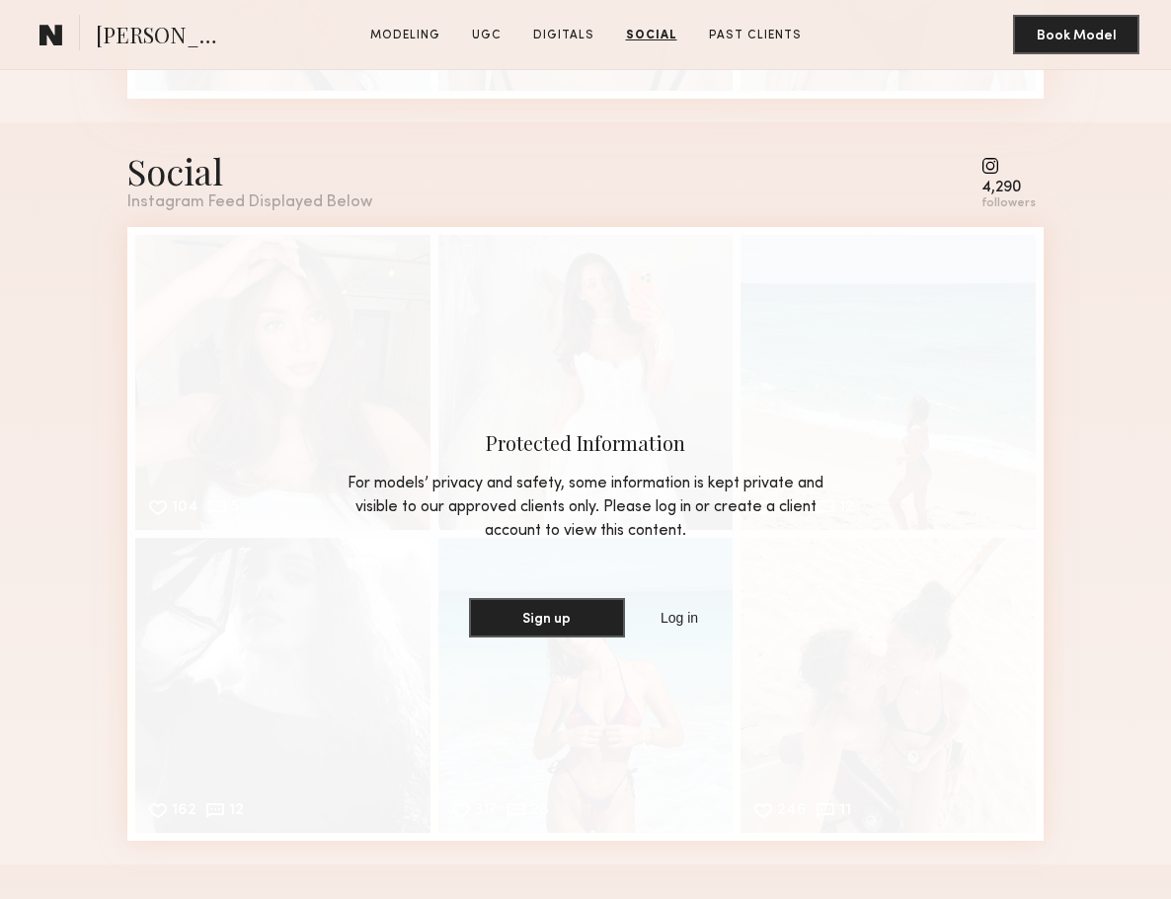
click at [680, 441] on div "Protected Information" at bounding box center [585, 442] width 503 height 27
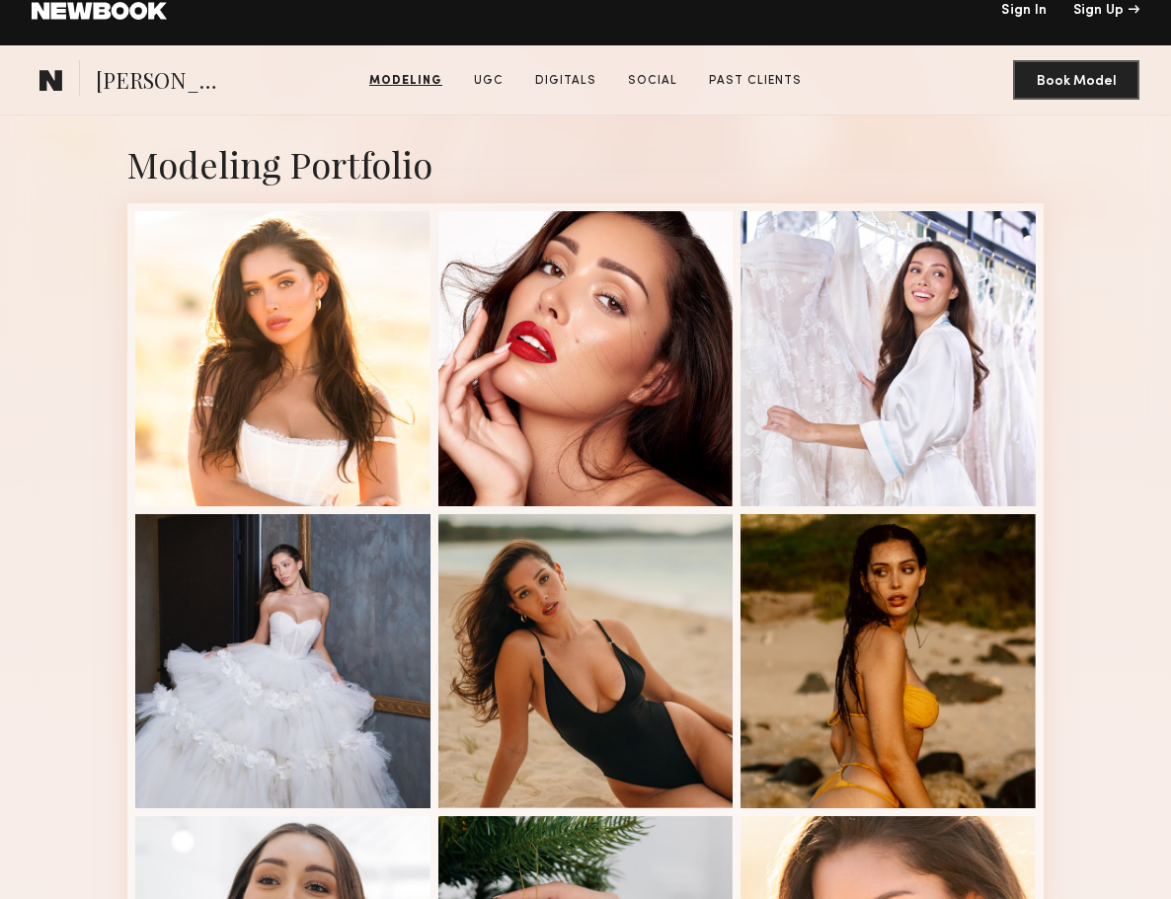
scroll to position [0, 0]
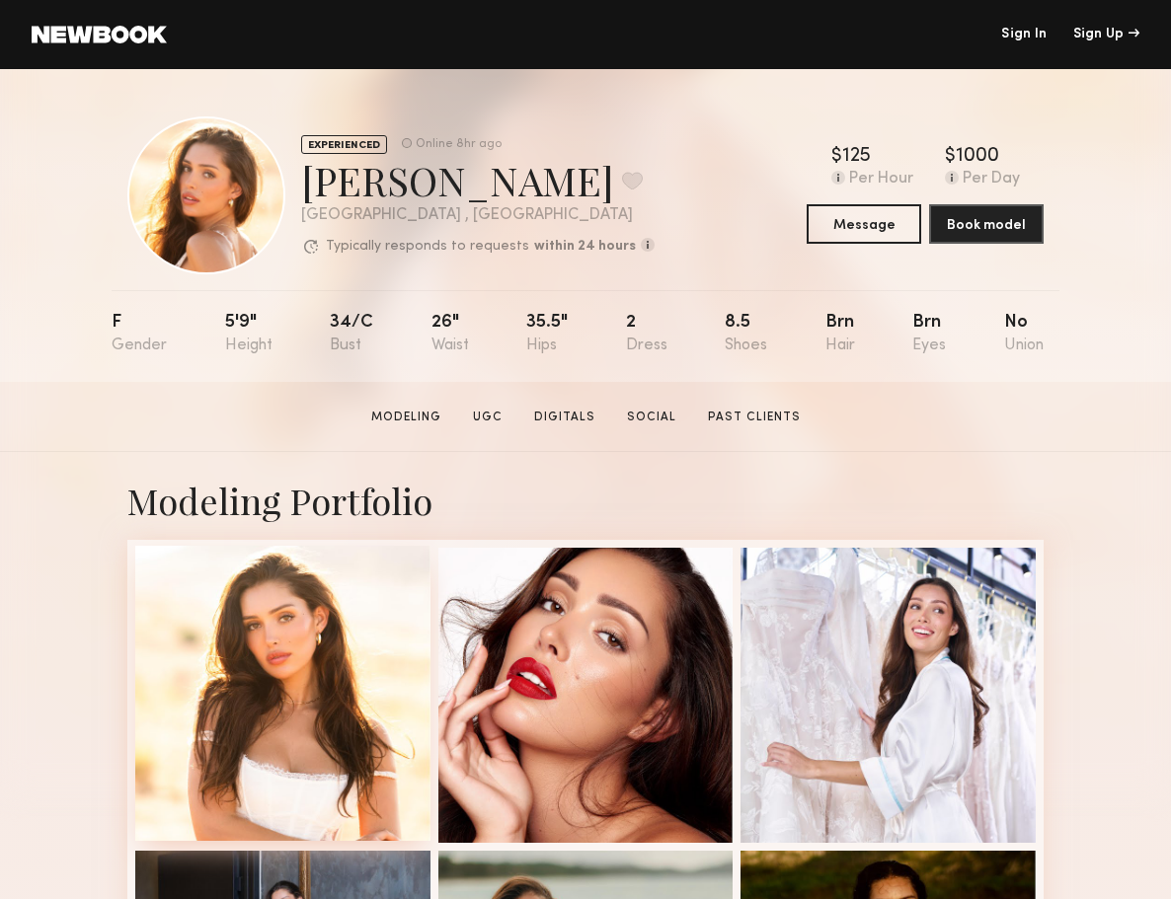
click at [392, 772] on div at bounding box center [282, 693] width 295 height 295
